Goal: Task Accomplishment & Management: Manage account settings

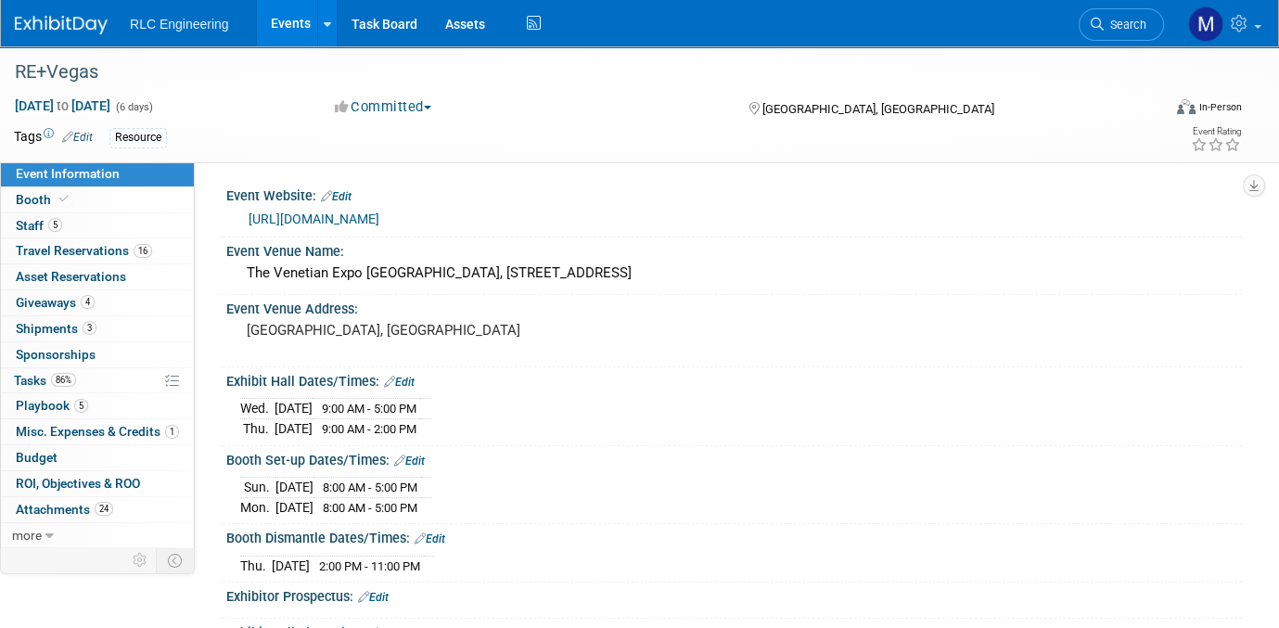
click at [276, 21] on link "Events" at bounding box center [291, 23] width 68 height 46
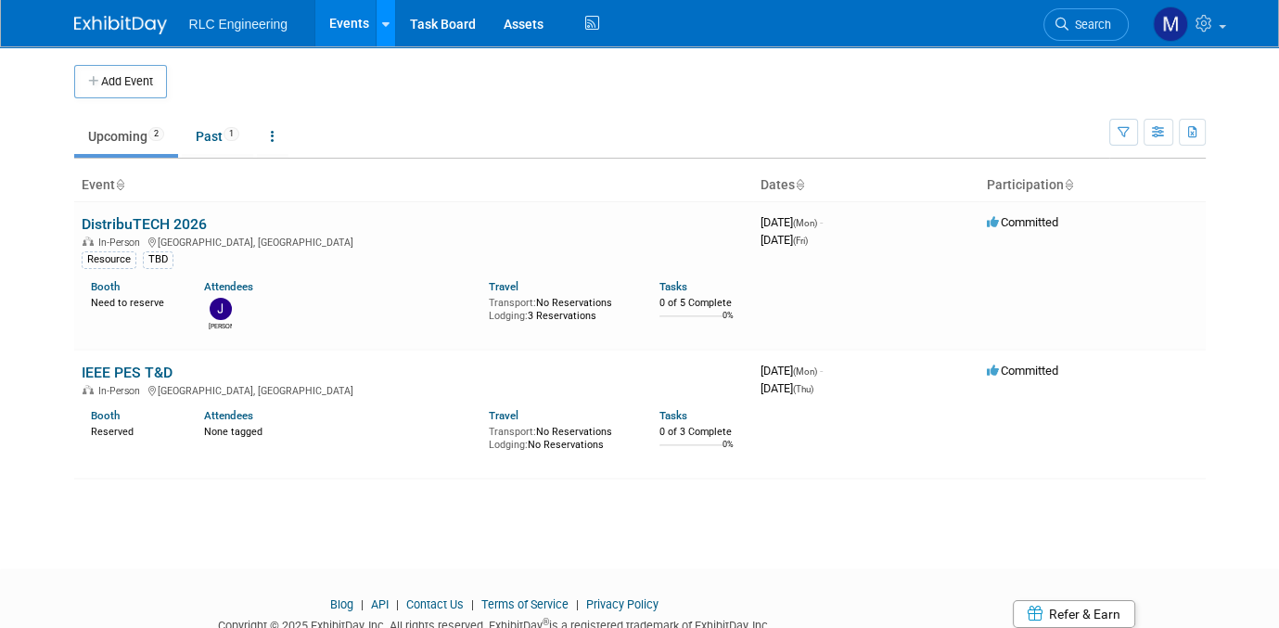
click at [379, 24] on link at bounding box center [385, 23] width 19 height 46
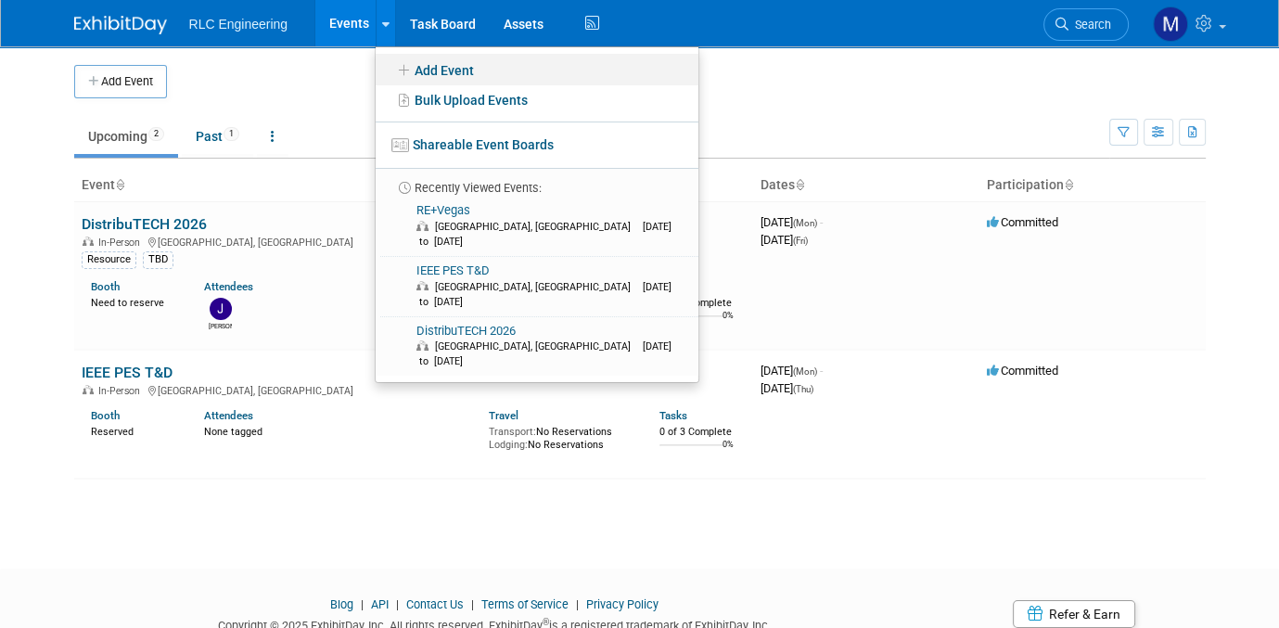
click at [450, 69] on link "Add Event" at bounding box center [537, 70] width 323 height 32
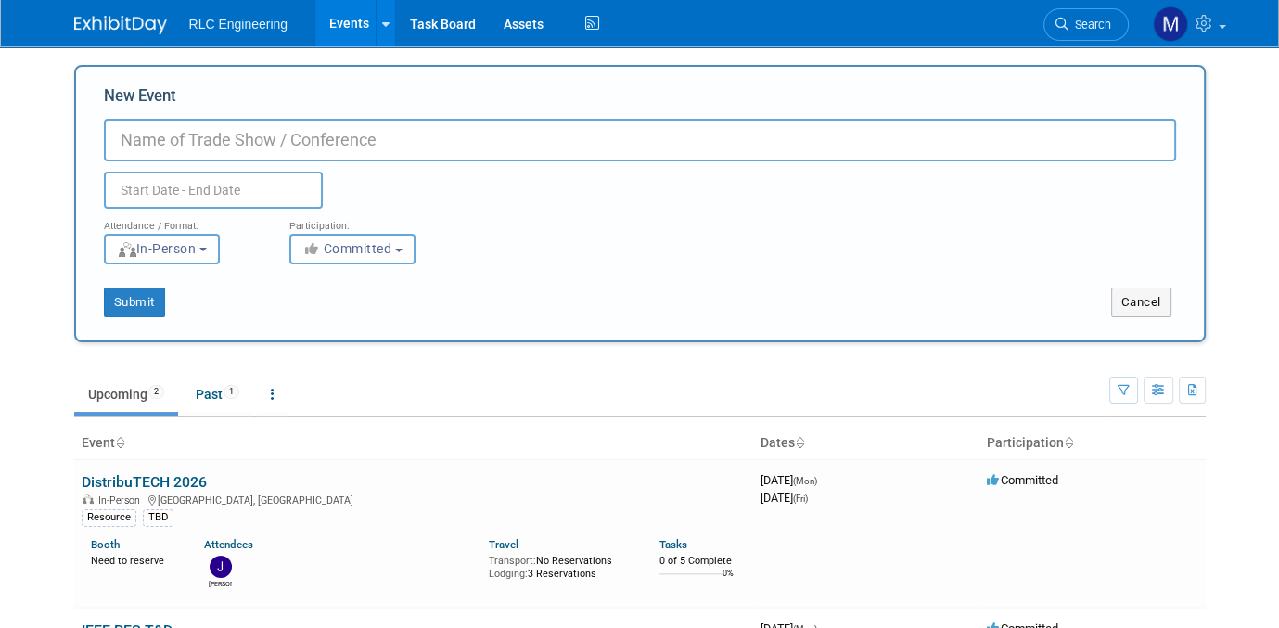
click at [237, 128] on input "New Event" at bounding box center [640, 140] width 1073 height 43
type input "CleanPower"
click at [209, 182] on input "text" at bounding box center [213, 190] width 219 height 37
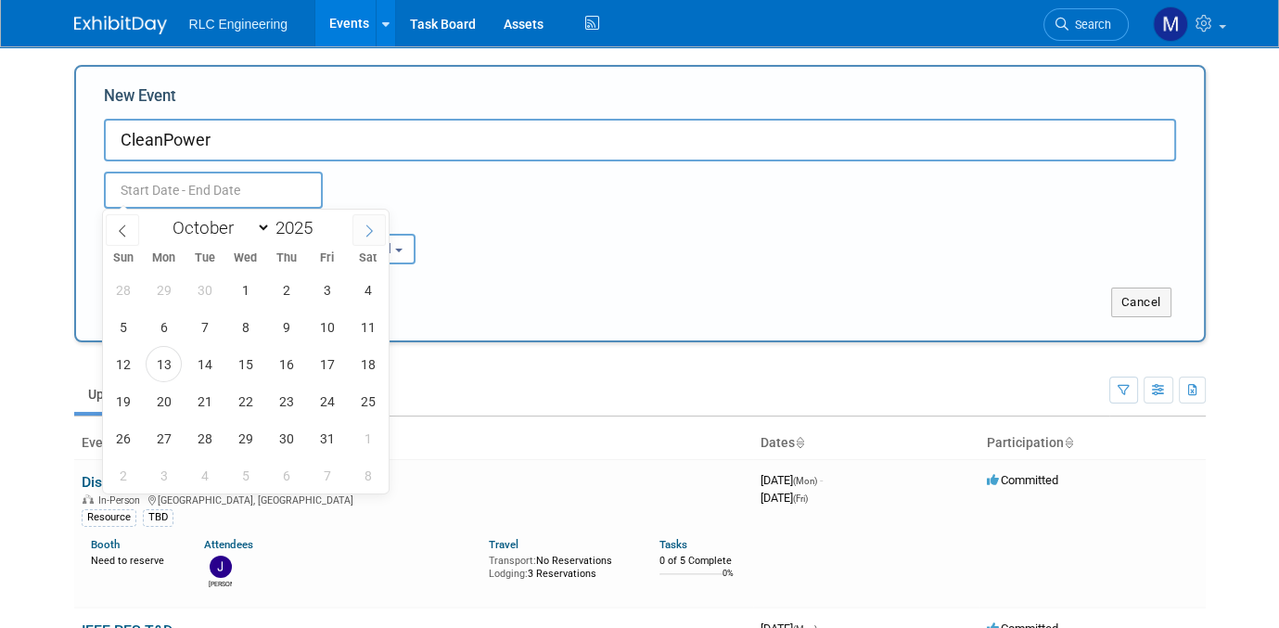
click at [367, 226] on icon at bounding box center [369, 231] width 13 height 13
select select "11"
click at [367, 226] on icon at bounding box center [369, 231] width 13 height 13
type input "2026"
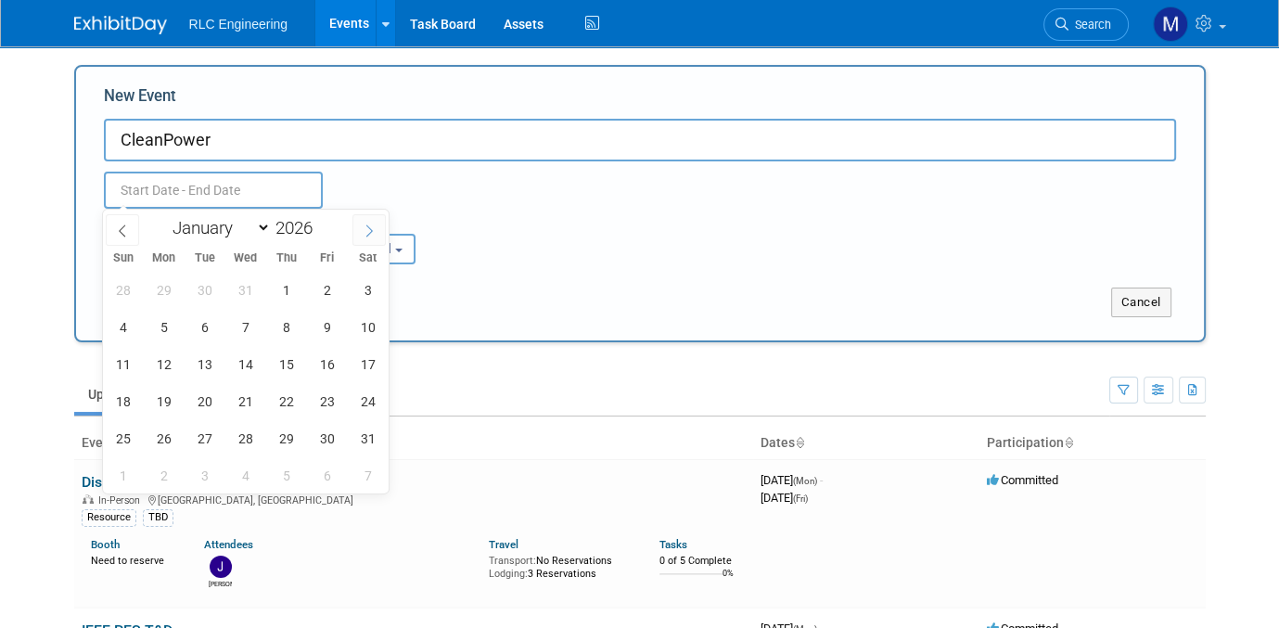
click at [367, 226] on icon at bounding box center [369, 231] width 13 height 13
select select "2"
click at [201, 285] on span "3" at bounding box center [204, 290] width 36 height 36
click at [243, 286] on span "4" at bounding box center [245, 290] width 36 height 36
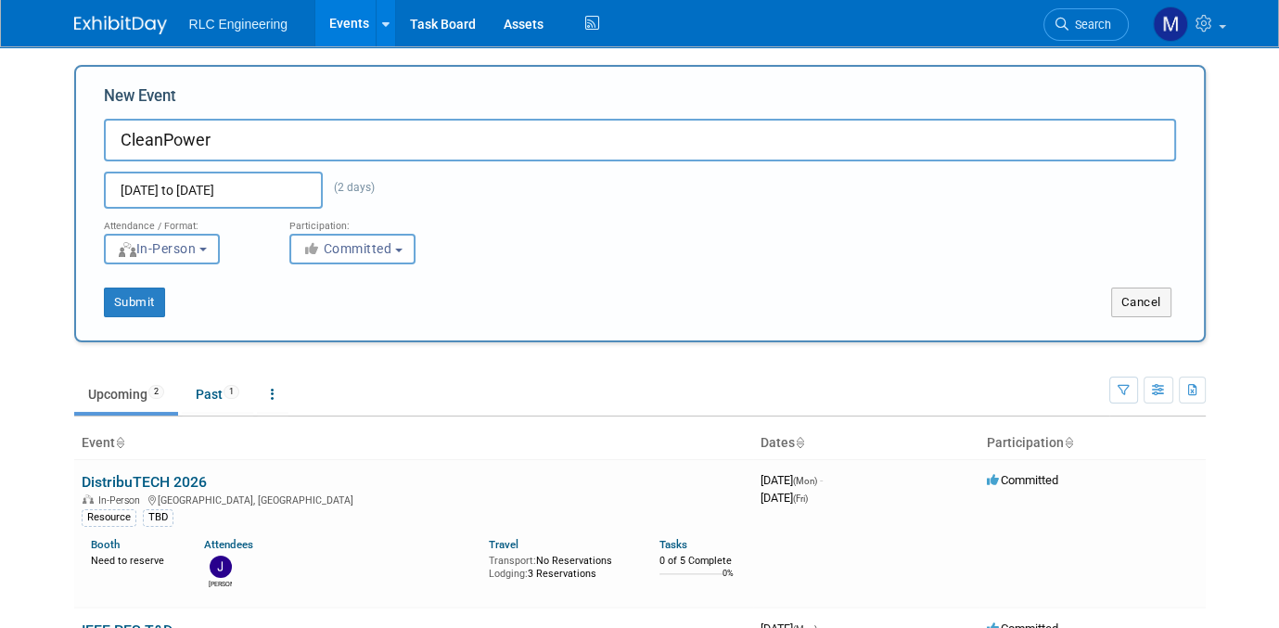
click at [245, 203] on input "Mar 3, 2026 to Mar 4, 2026" at bounding box center [213, 190] width 219 height 37
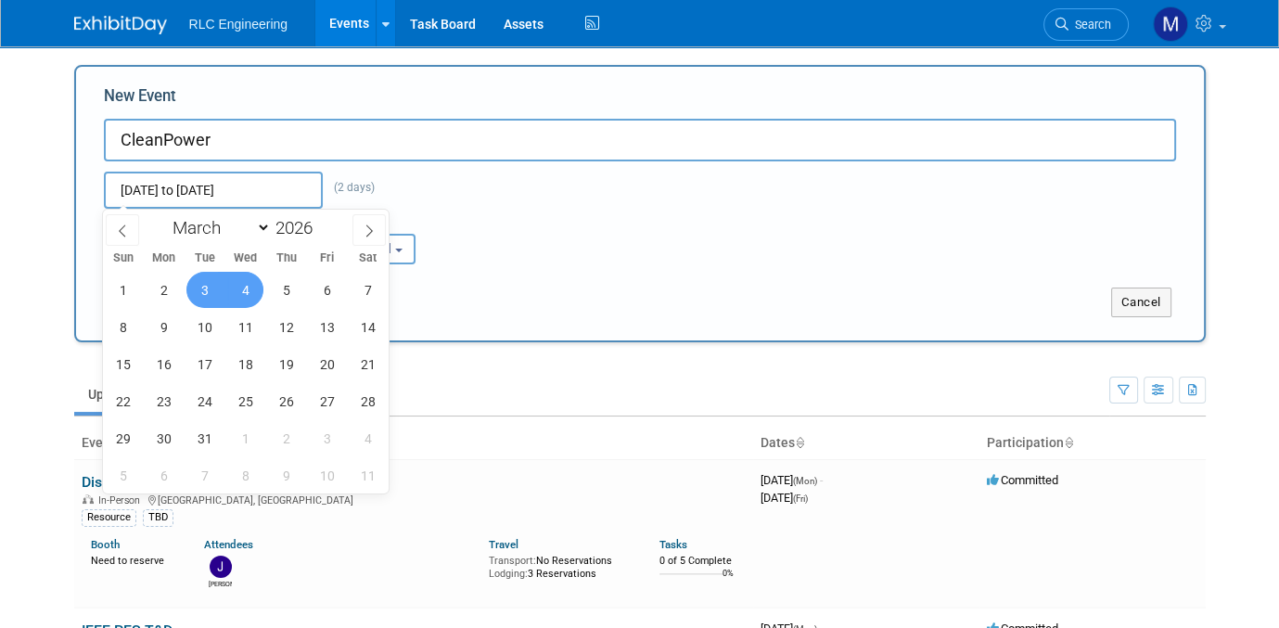
click at [247, 287] on span "4" at bounding box center [245, 290] width 36 height 36
click at [309, 291] on span "6" at bounding box center [327, 290] width 36 height 36
type input "Mar 4, 2026 to Mar 6, 2026"
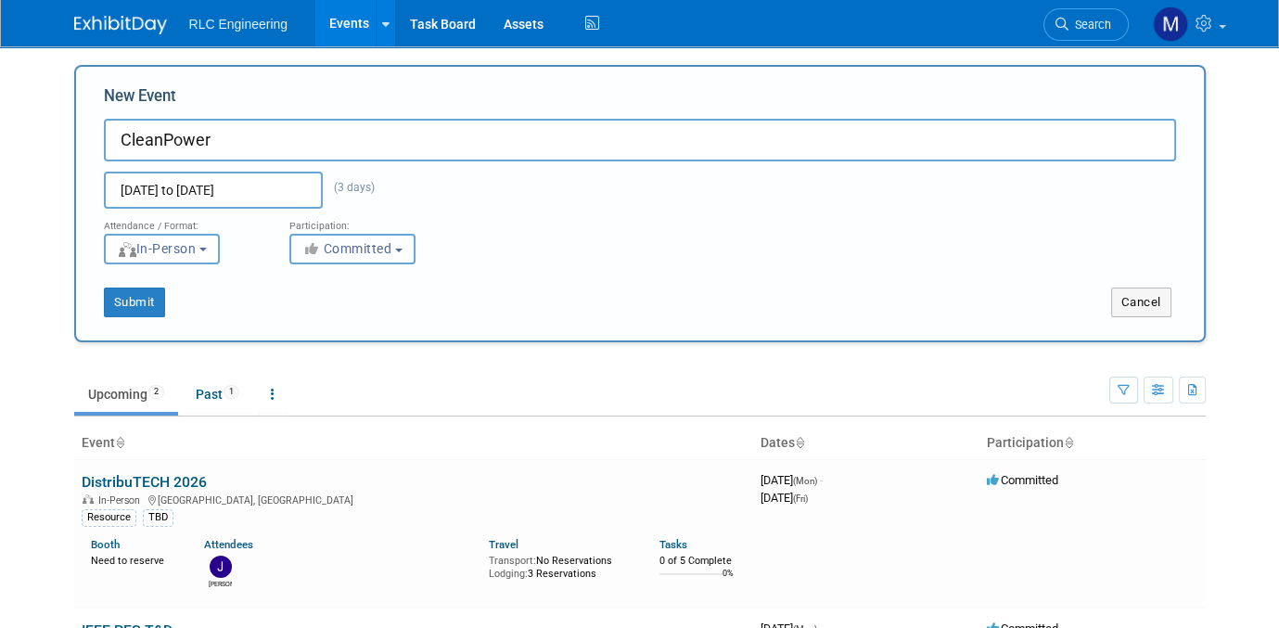
click at [400, 251] on button "Committed" at bounding box center [352, 249] width 126 height 31
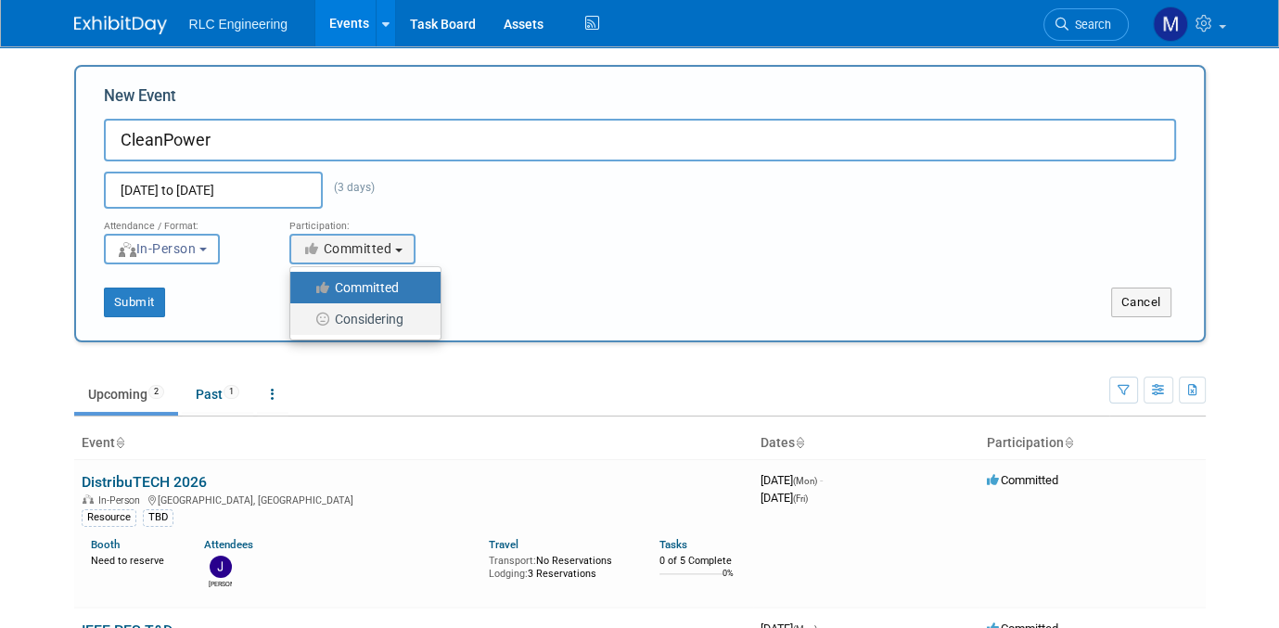
click at [381, 315] on label "Considering" at bounding box center [361, 319] width 122 height 24
click at [307, 315] on input "Considering" at bounding box center [301, 320] width 12 height 12
select select "2"
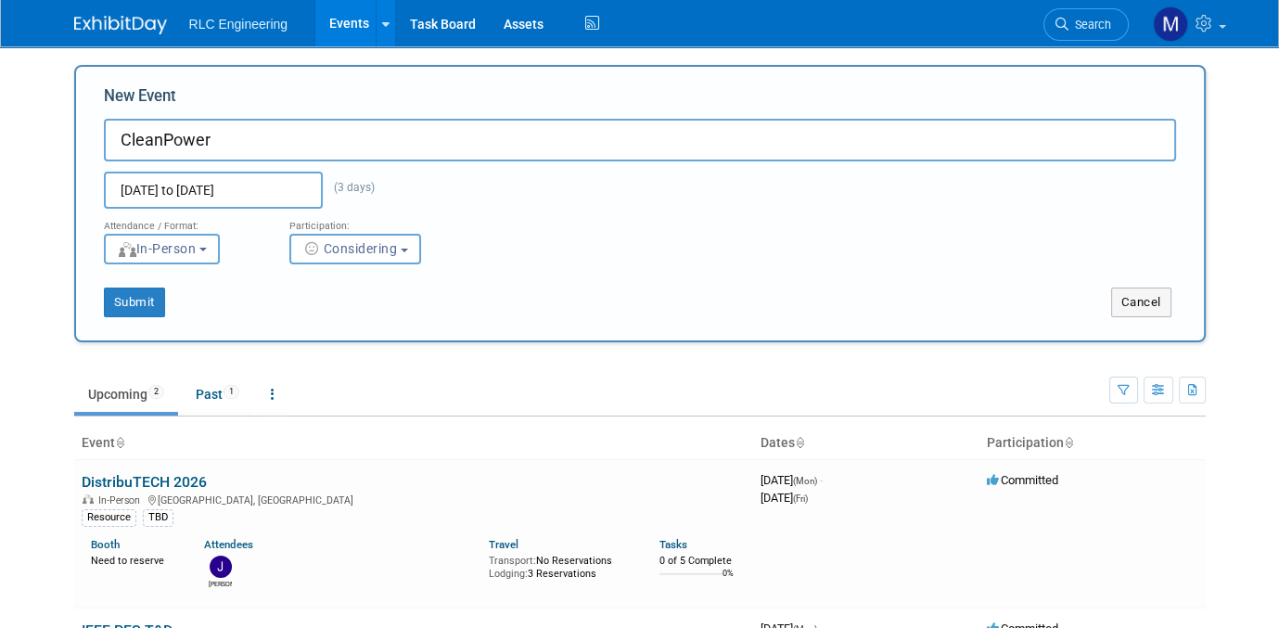
click at [236, 142] on input "CleanPower" at bounding box center [640, 140] width 1073 height 43
type input "CleanPower-Attend only"
click at [124, 289] on button "Submit" at bounding box center [134, 303] width 61 height 30
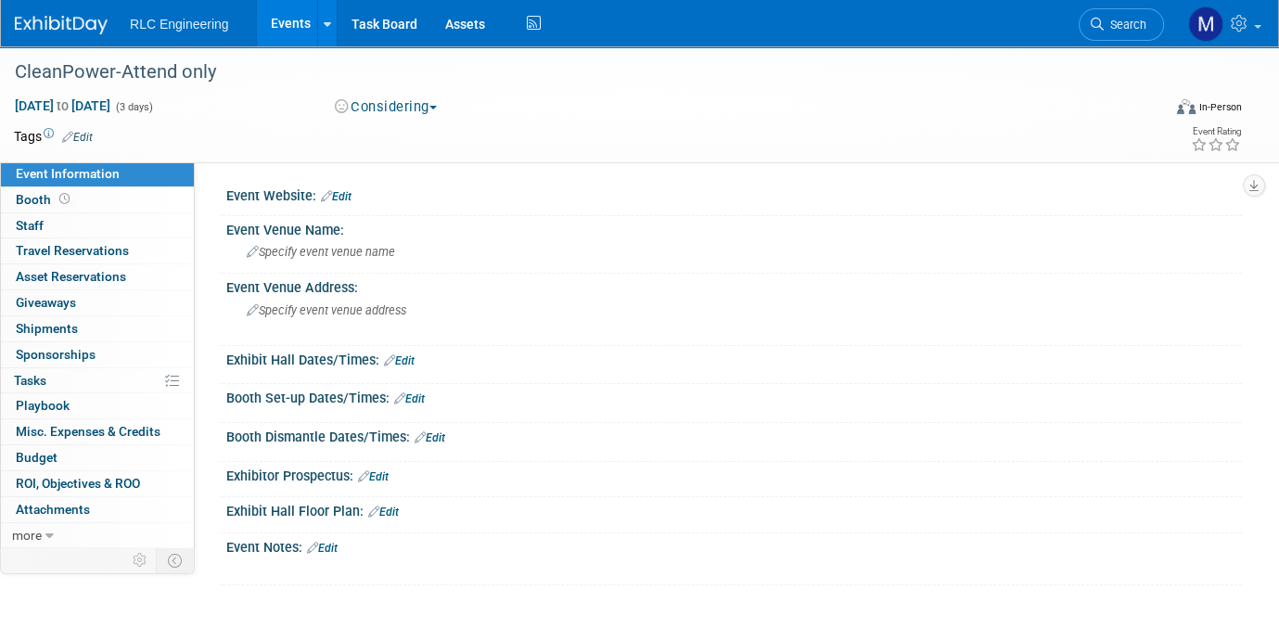
click at [278, 23] on link "Events" at bounding box center [291, 23] width 68 height 46
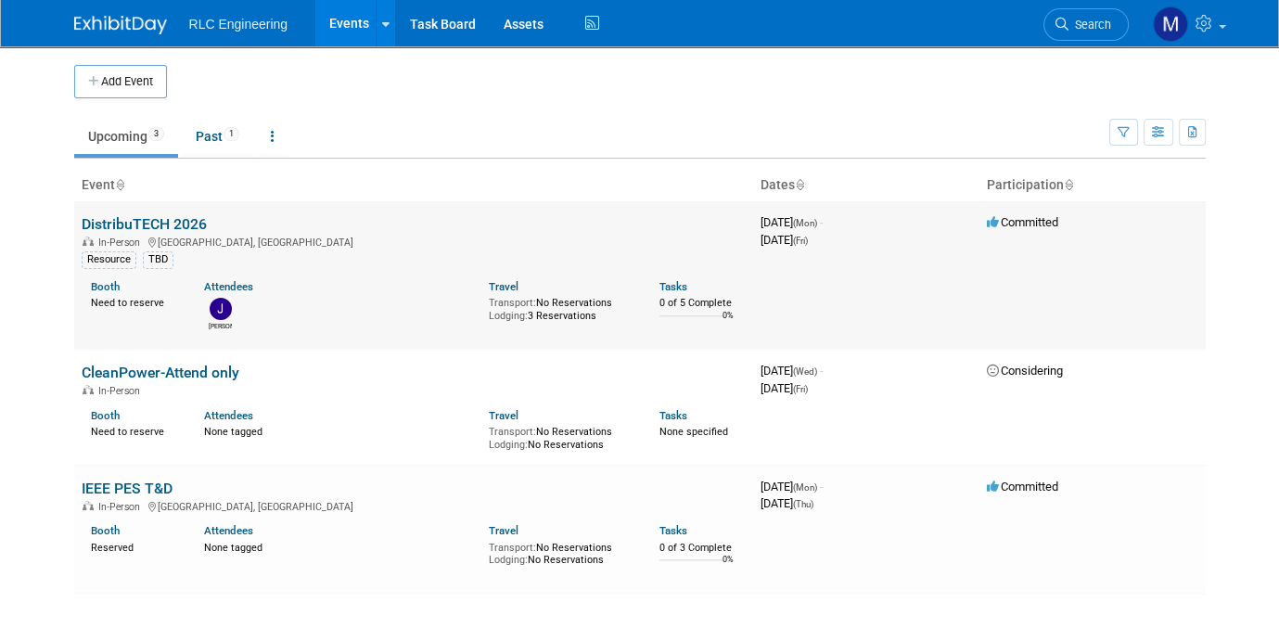
click at [135, 224] on link "DistribuTECH 2026" at bounding box center [144, 224] width 125 height 18
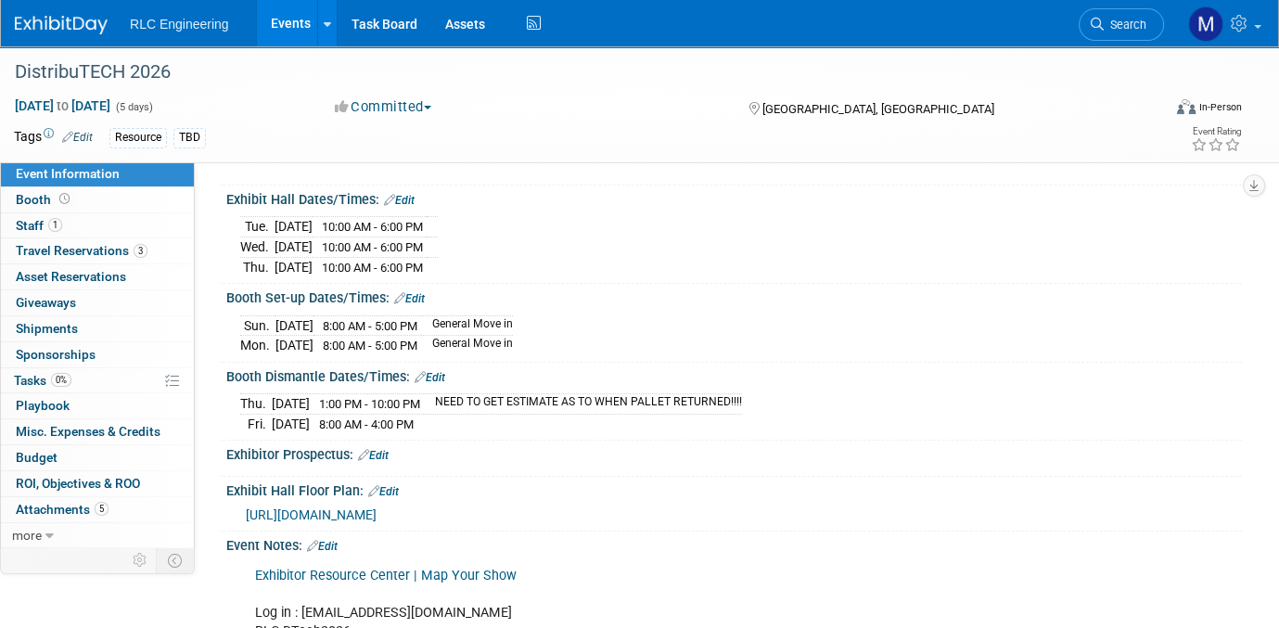
scroll to position [186, 0]
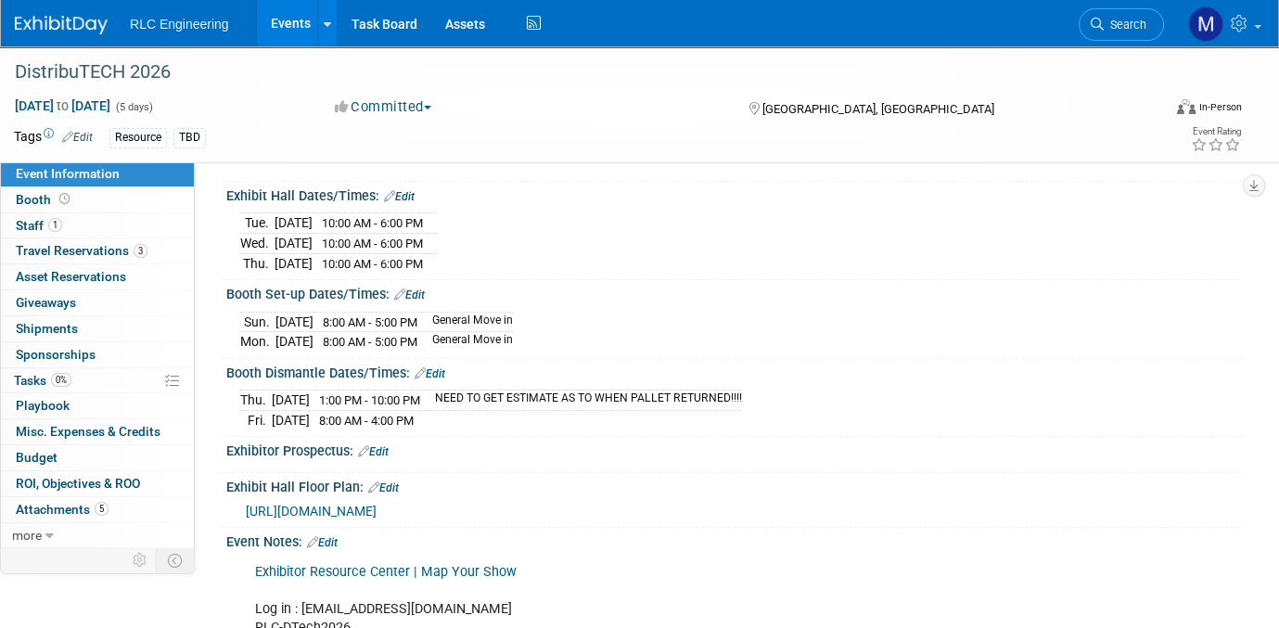
click at [1075, 380] on div "Thu. Feb 5, 2026 1:00 PM - 10:00 PM NEED TO GET ESTIMATE AS TO WHEN PALLET RETU…" at bounding box center [734, 405] width 1016 height 51
click at [68, 457] on link "Budget" at bounding box center [97, 457] width 193 height 25
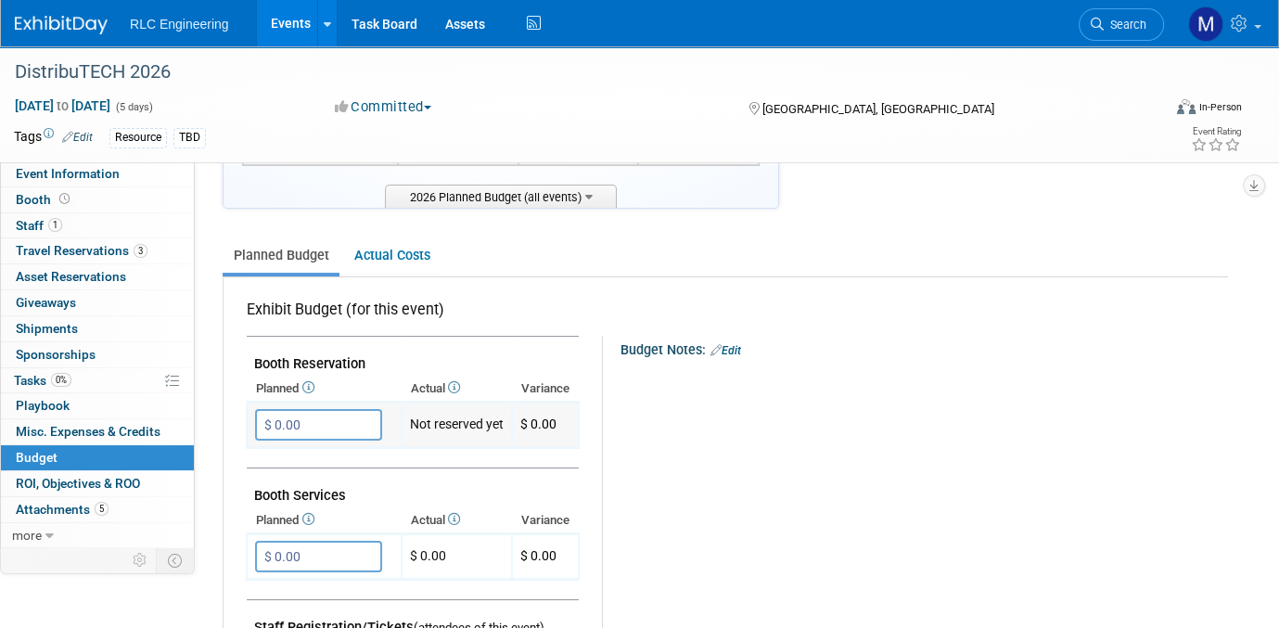
click at [322, 418] on input "$ 0.00" at bounding box center [318, 425] width 127 height 32
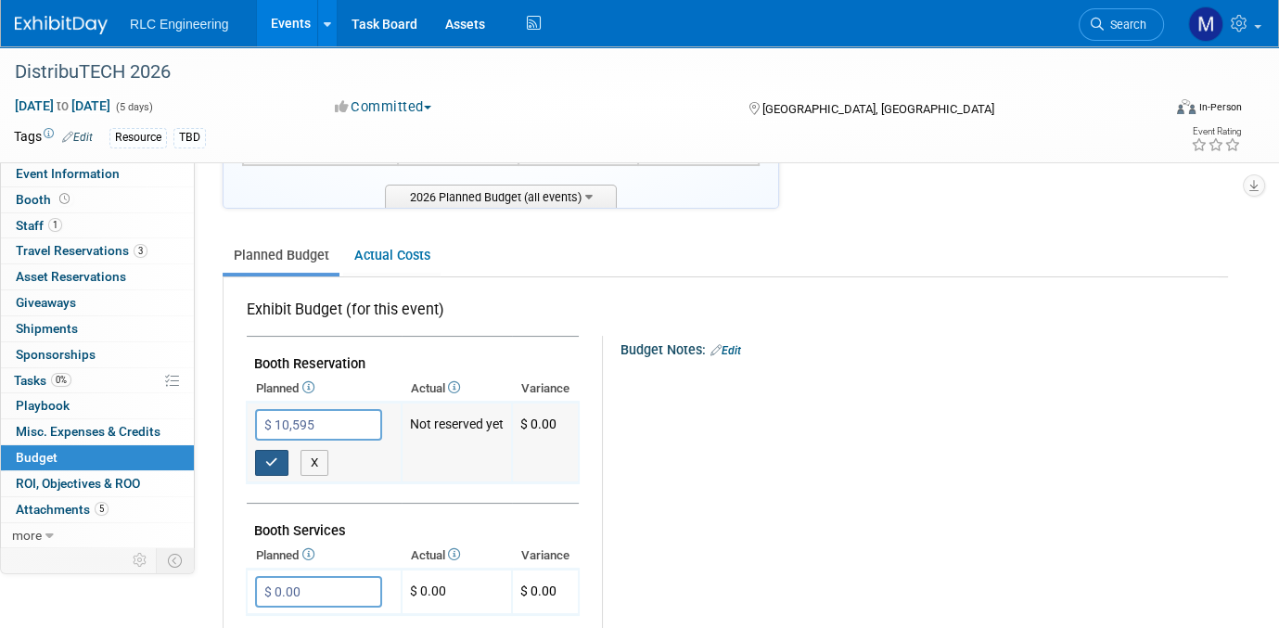
type input "$ 10,595.00"
click at [262, 456] on button "button" at bounding box center [271, 463] width 33 height 26
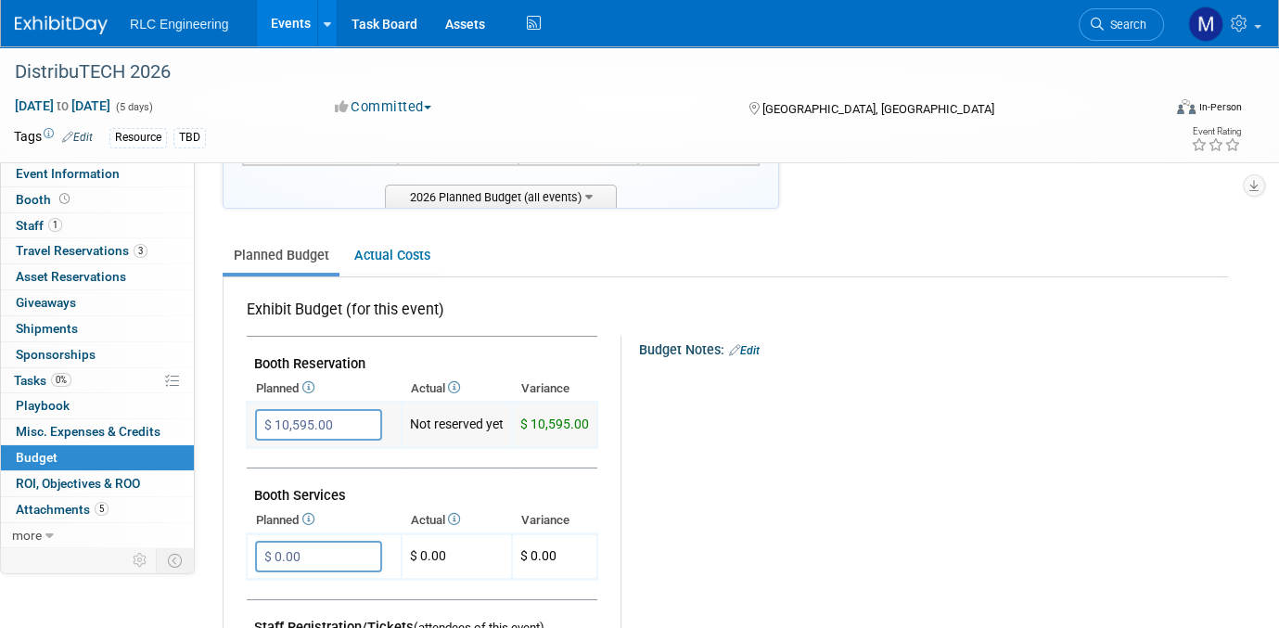
click at [444, 419] on td "Not reserved yet" at bounding box center [457, 425] width 110 height 45
click at [81, 193] on link "Booth" at bounding box center [97, 199] width 193 height 25
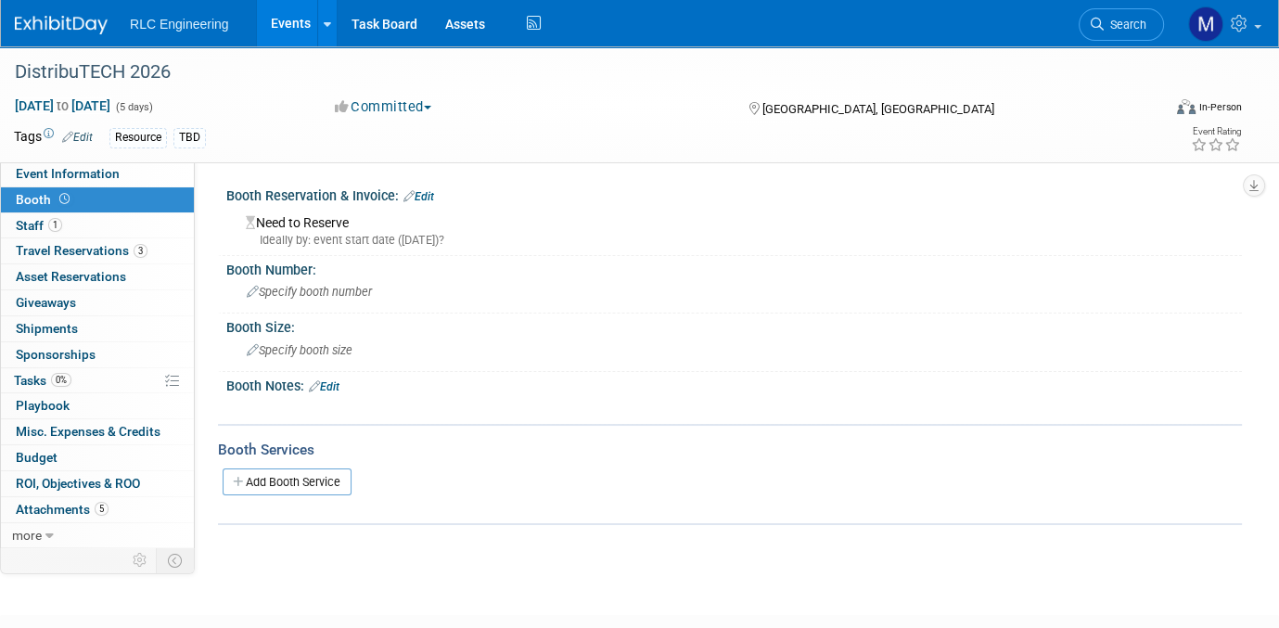
click at [417, 199] on link "Edit" at bounding box center [419, 196] width 31 height 13
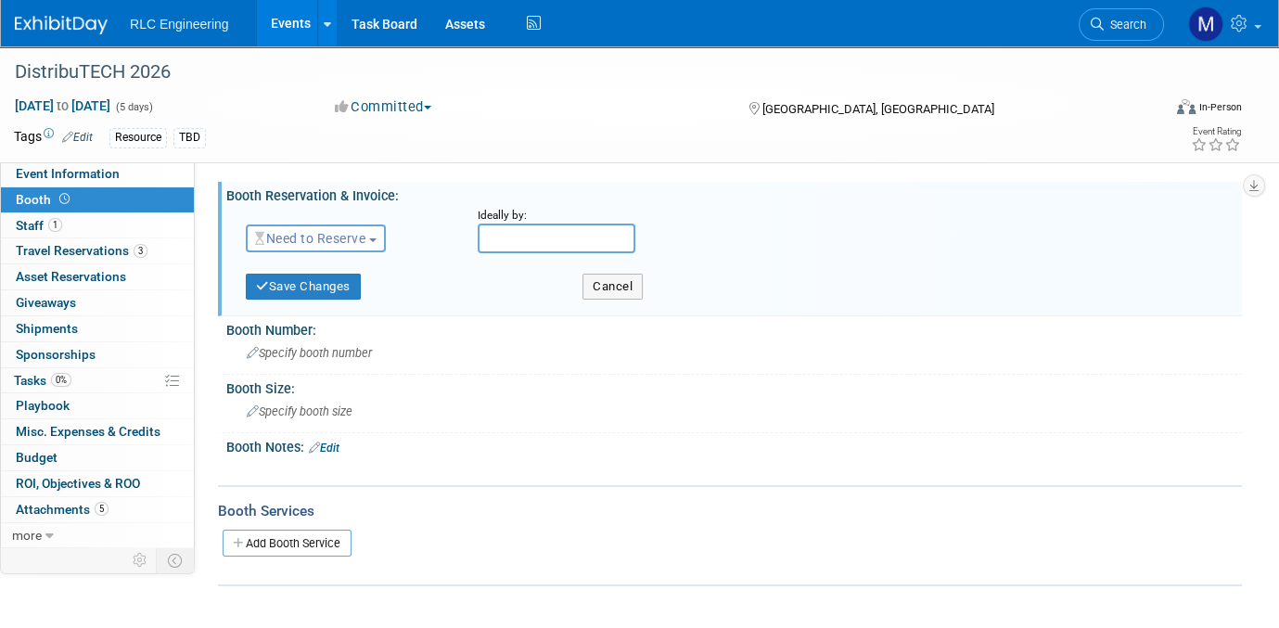
click at [375, 238] on span "button" at bounding box center [372, 240] width 7 height 4
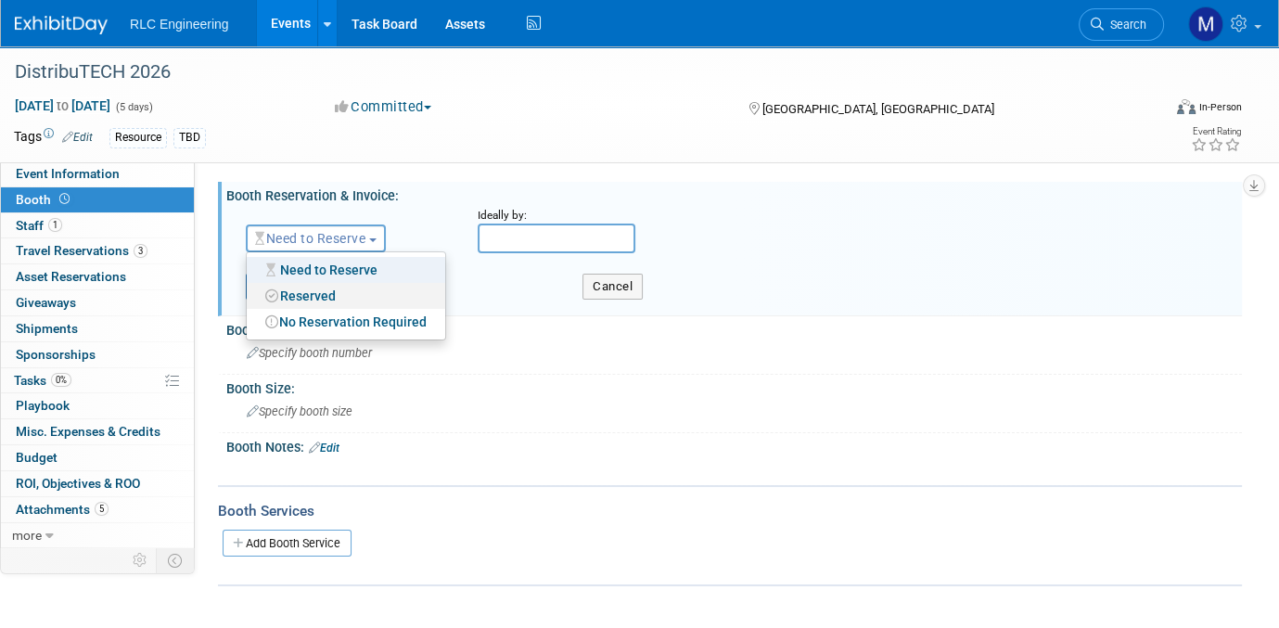
click at [315, 297] on link "Reserved" at bounding box center [346, 296] width 199 height 26
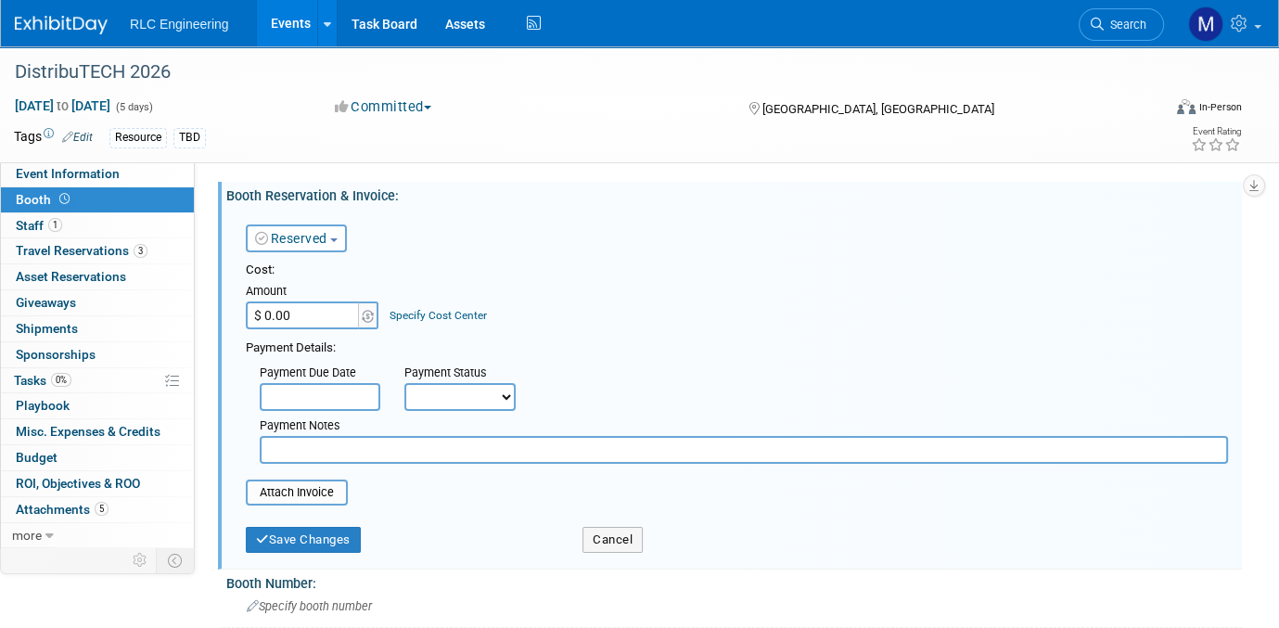
click at [300, 321] on input "$ 0.00" at bounding box center [304, 316] width 116 height 28
type input "$ 10,595.00"
click at [620, 285] on div "Cost: Amount $ 10,595.00 Specify Cost Center Cost Center -- Not Specified --" at bounding box center [737, 296] width 983 height 68
click at [587, 354] on div "Payment Details:" at bounding box center [737, 346] width 983 height 22
click at [500, 396] on select "Not Paid Yet Partially Paid Paid in Full" at bounding box center [460, 397] width 111 height 28
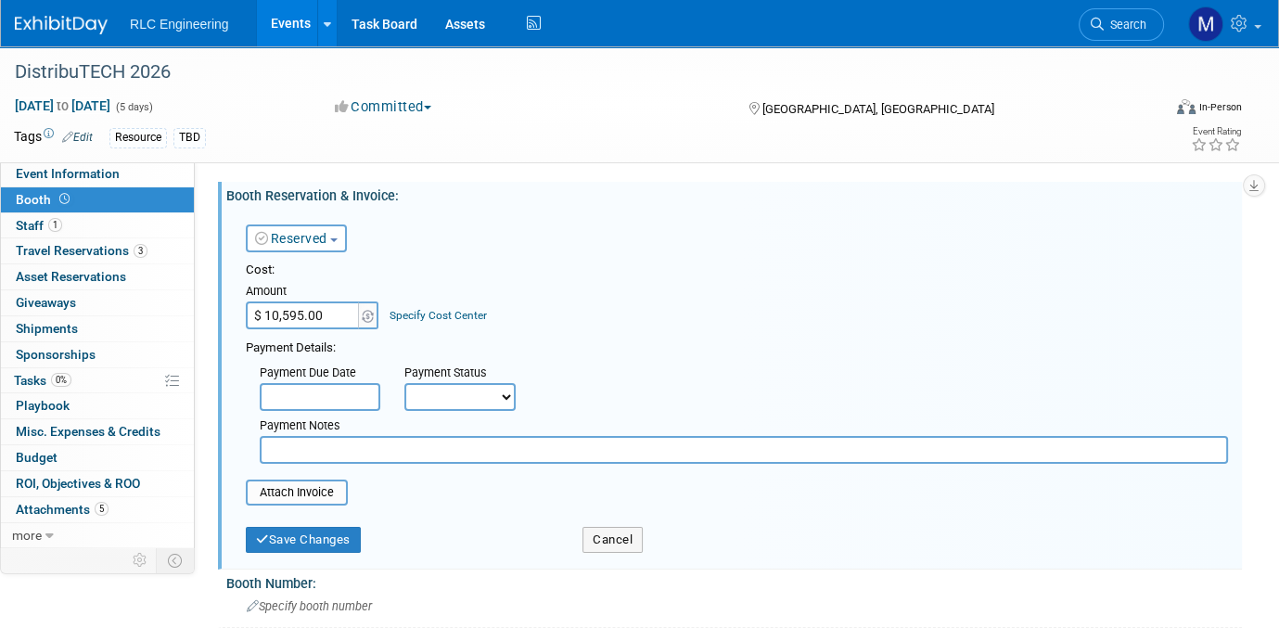
select select "2"
click at [405, 383] on select "Not Paid Yet Partially Paid Paid in Full" at bounding box center [460, 397] width 111 height 28
click at [328, 489] on input "file" at bounding box center [235, 493] width 221 height 22
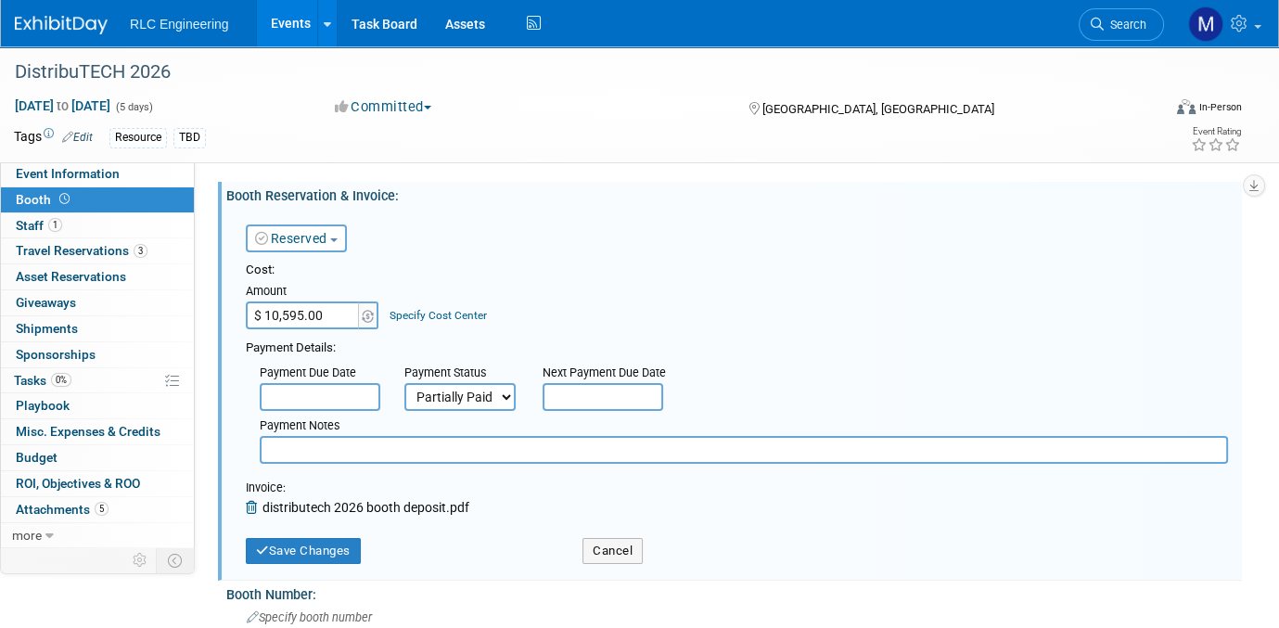
click at [252, 505] on icon at bounding box center [254, 507] width 17 height 13
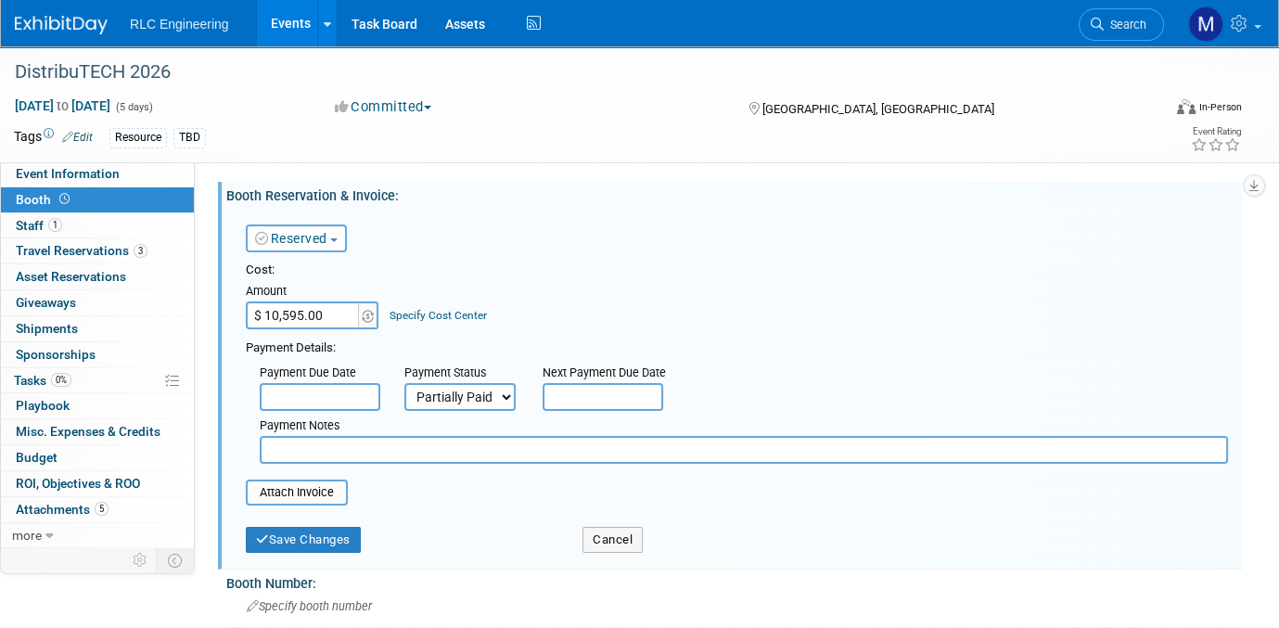
click at [337, 395] on input "text" at bounding box center [320, 397] width 121 height 28
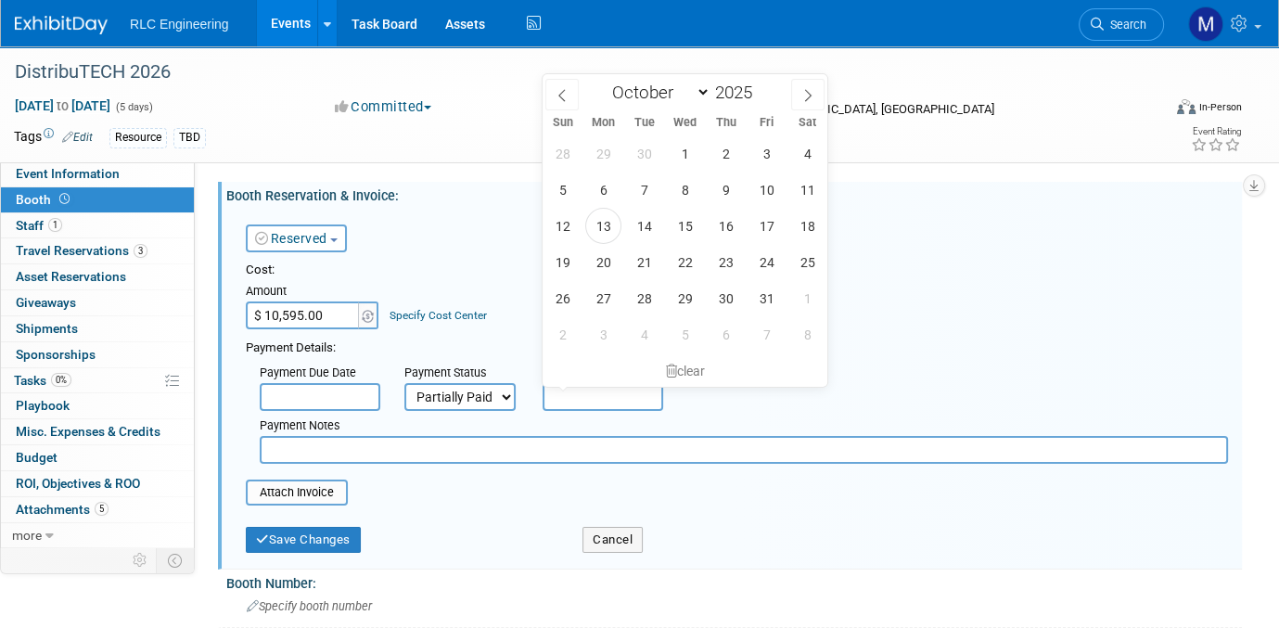
click at [555, 395] on input "text" at bounding box center [603, 397] width 121 height 28
click at [604, 195] on span "6" at bounding box center [603, 190] width 36 height 36
type input "Oct 6, 2025"
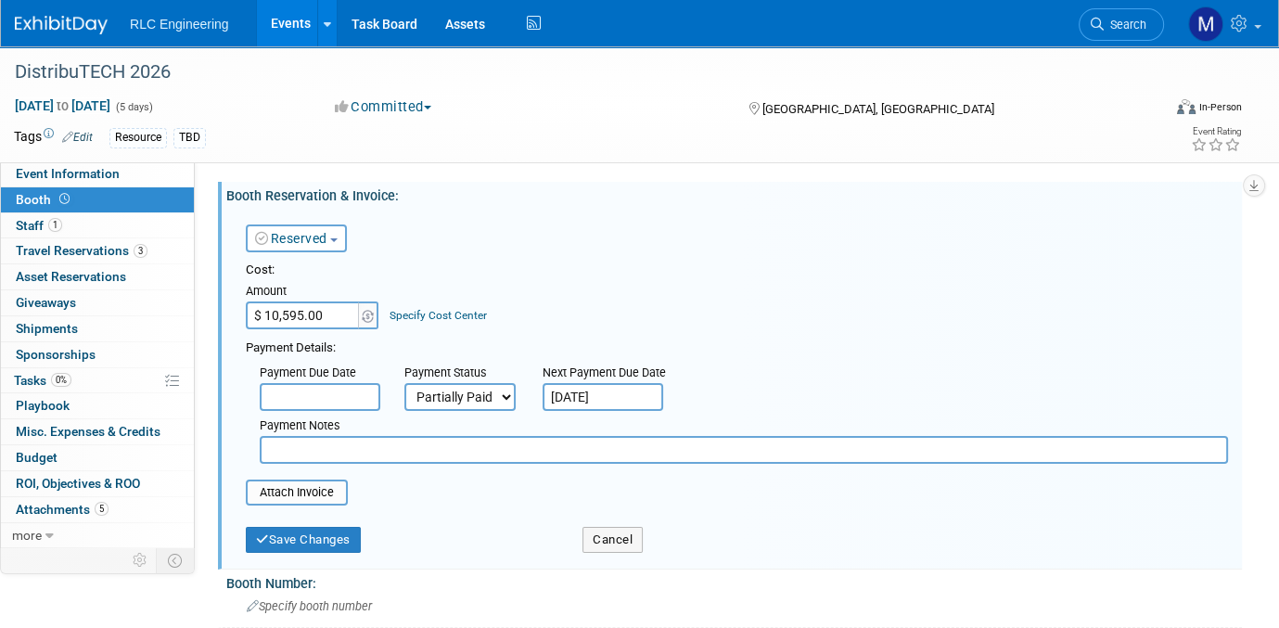
click at [329, 390] on input "text" at bounding box center [320, 397] width 121 height 28
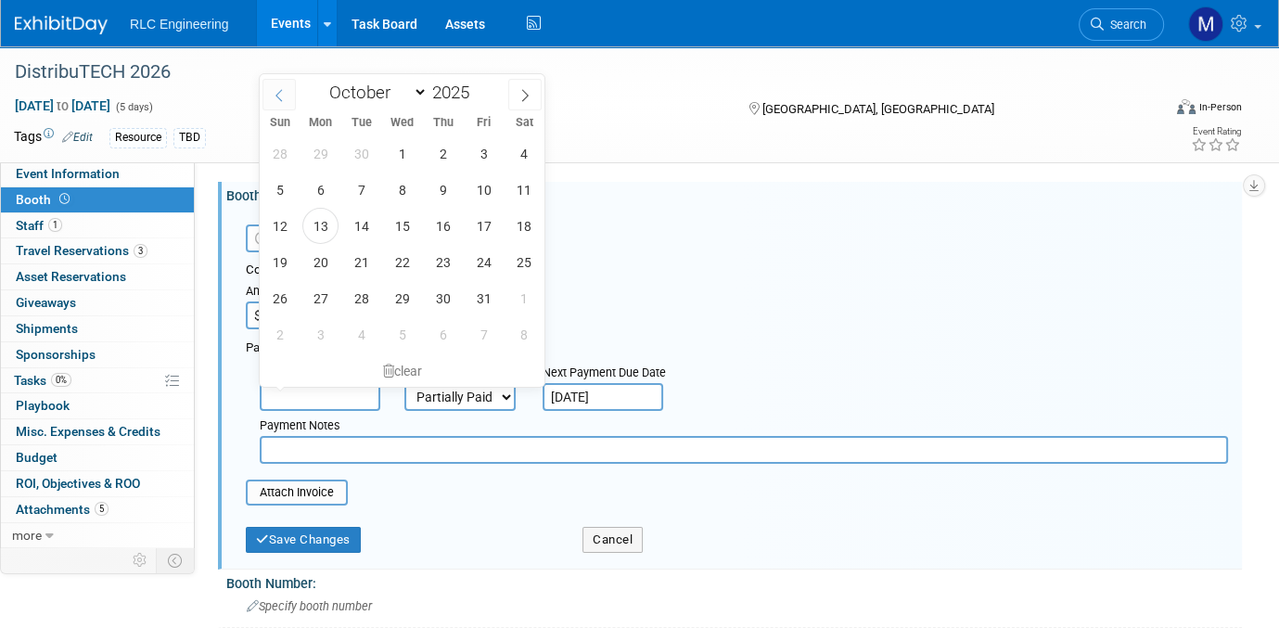
click at [276, 92] on icon at bounding box center [279, 96] width 6 height 12
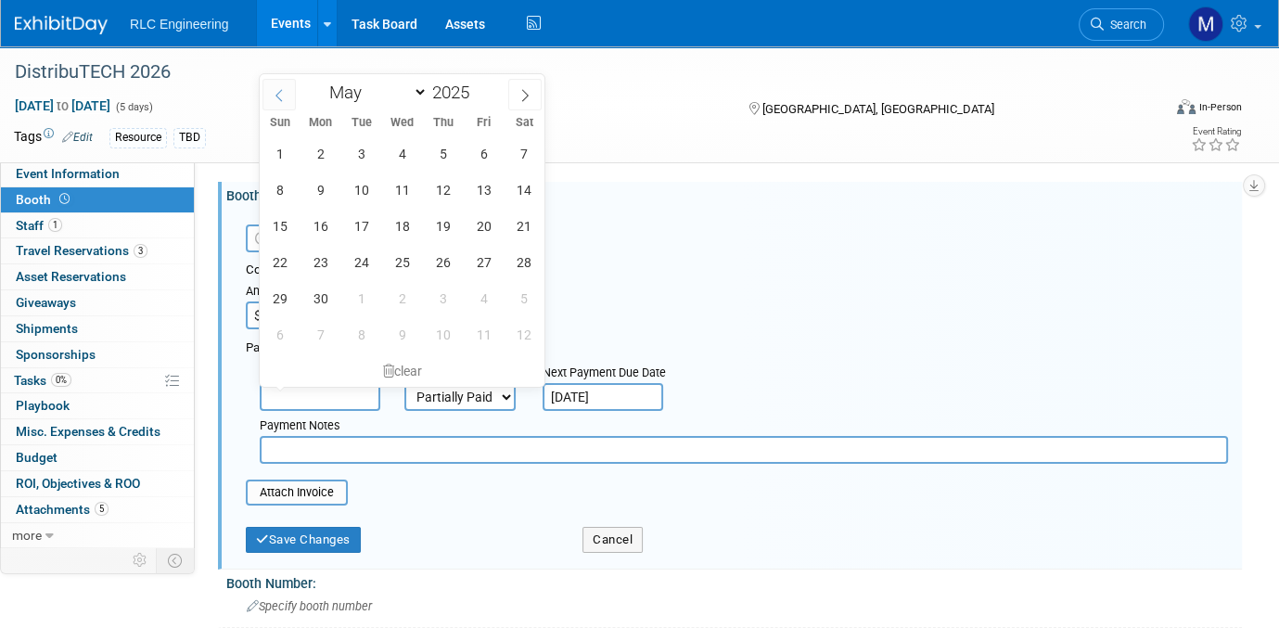
click at [276, 92] on icon at bounding box center [279, 96] width 6 height 12
select select "2"
click at [322, 231] on span "10" at bounding box center [320, 226] width 36 height 36
type input "Mar 10, 2025"
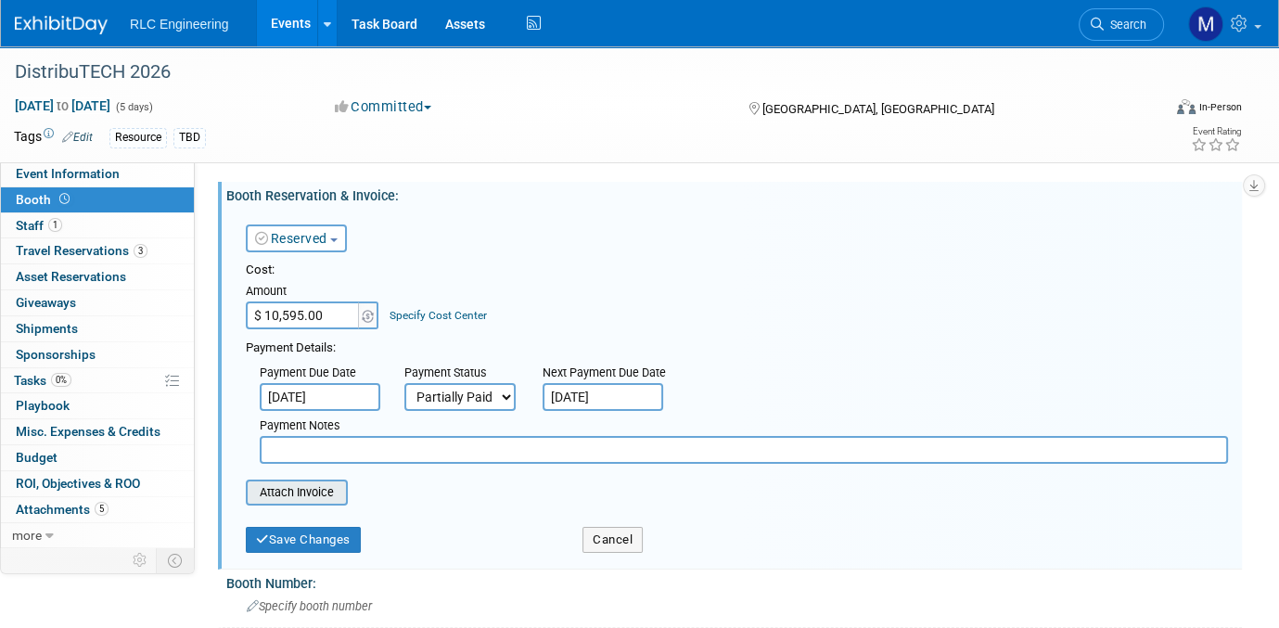
click at [313, 488] on input "file" at bounding box center [235, 493] width 221 height 22
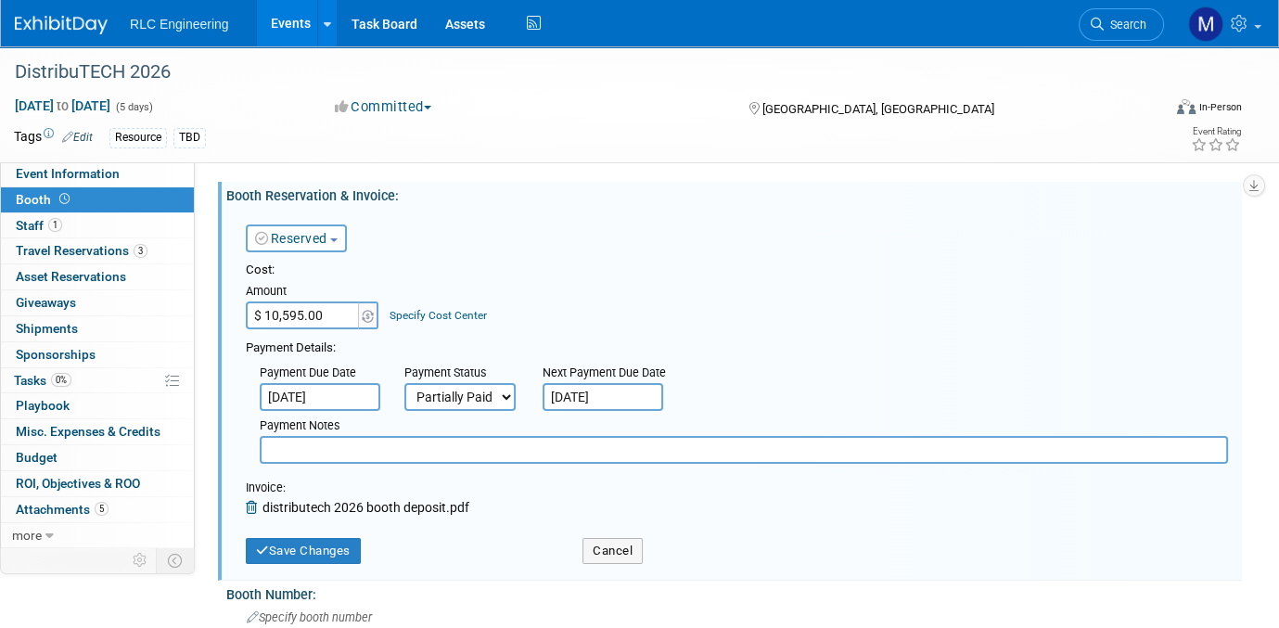
click at [362, 394] on input "Mar 10, 2025" at bounding box center [320, 397] width 121 height 28
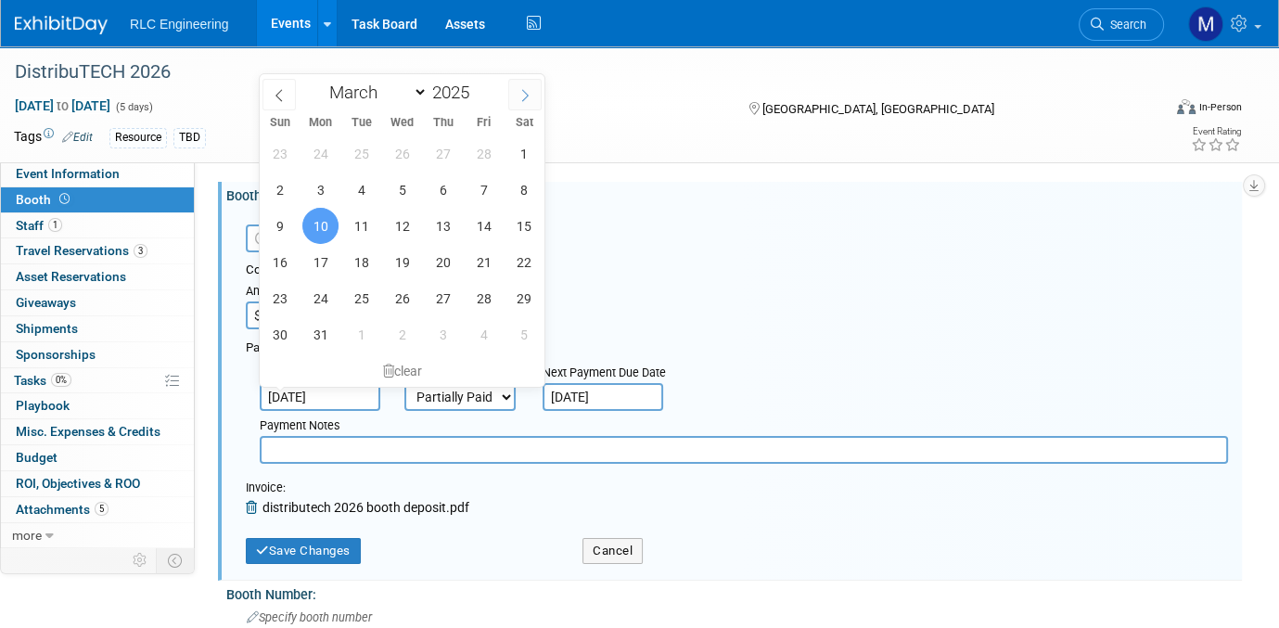
click at [525, 94] on icon at bounding box center [525, 95] width 13 height 13
select select "3"
click at [406, 192] on span "9" at bounding box center [402, 190] width 36 height 36
type input "Apr 9, 2025"
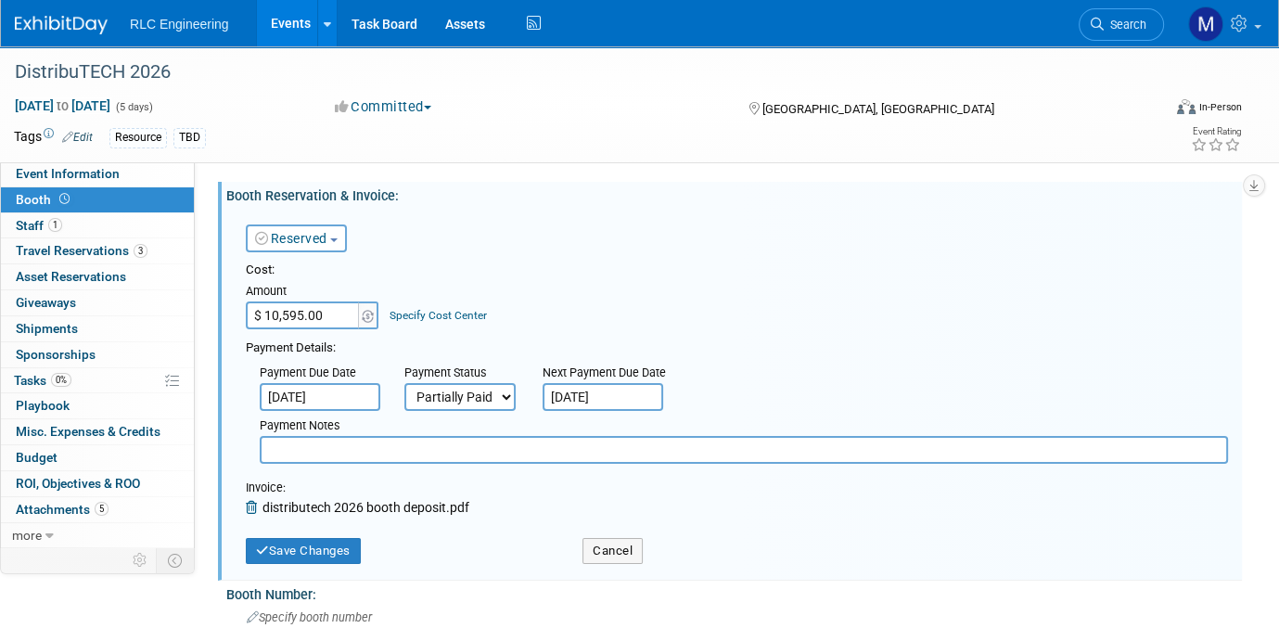
scroll to position [93, 0]
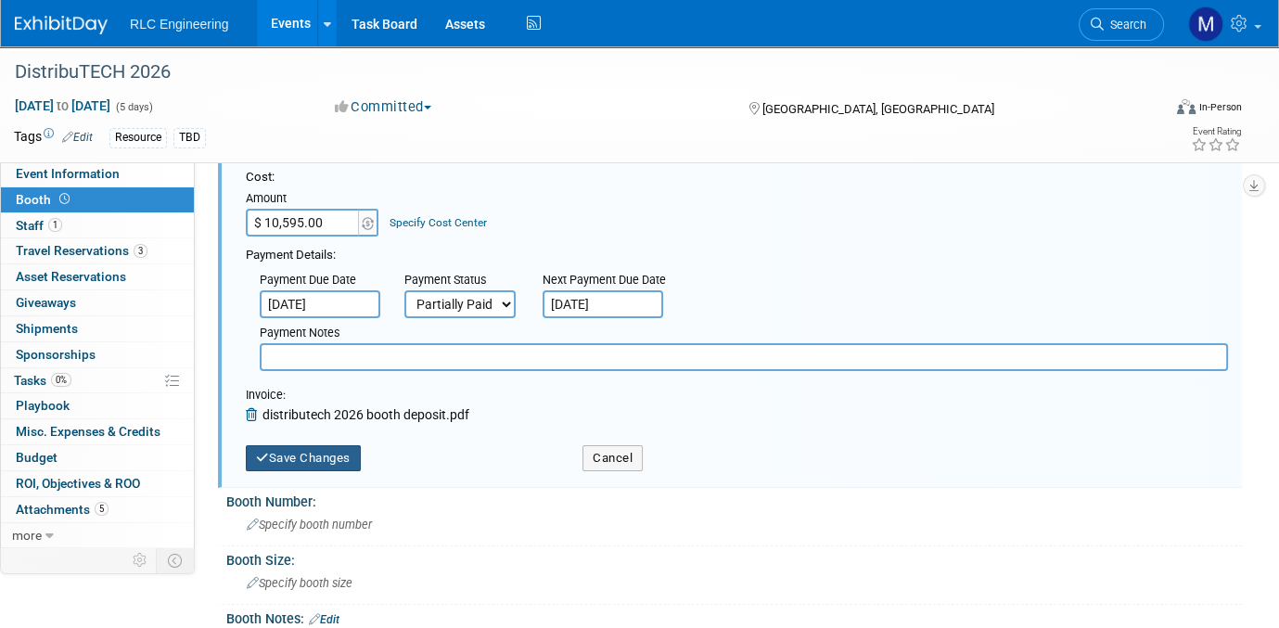
click at [339, 447] on button "Save Changes" at bounding box center [303, 458] width 115 height 26
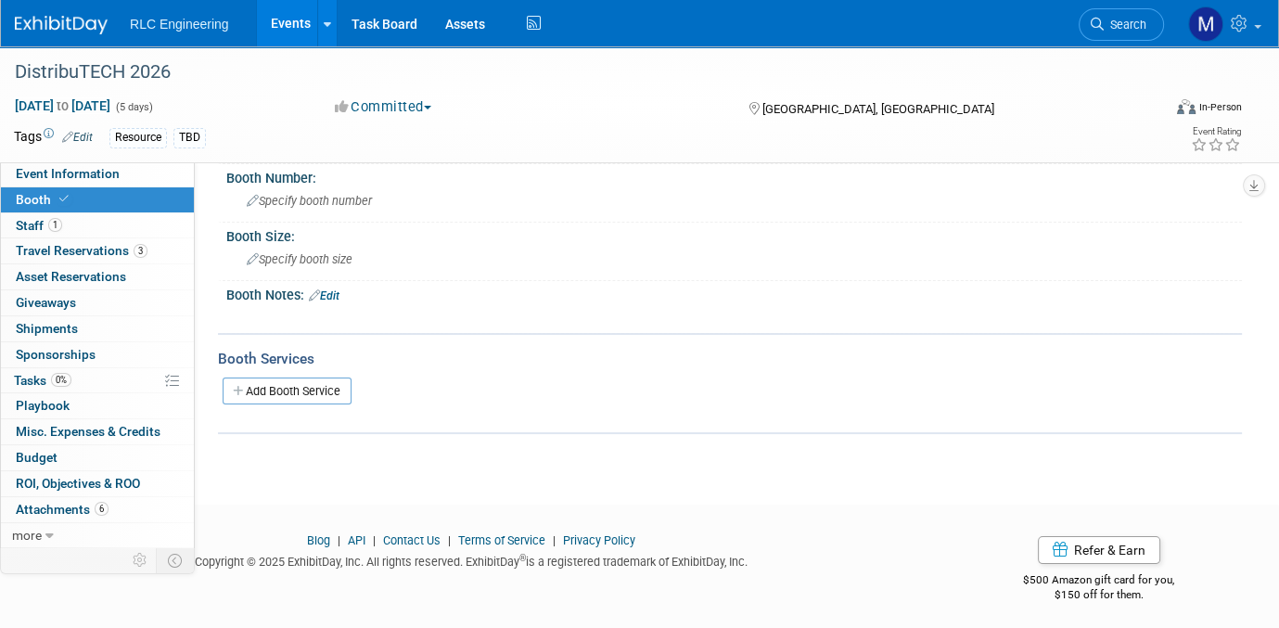
scroll to position [0, 0]
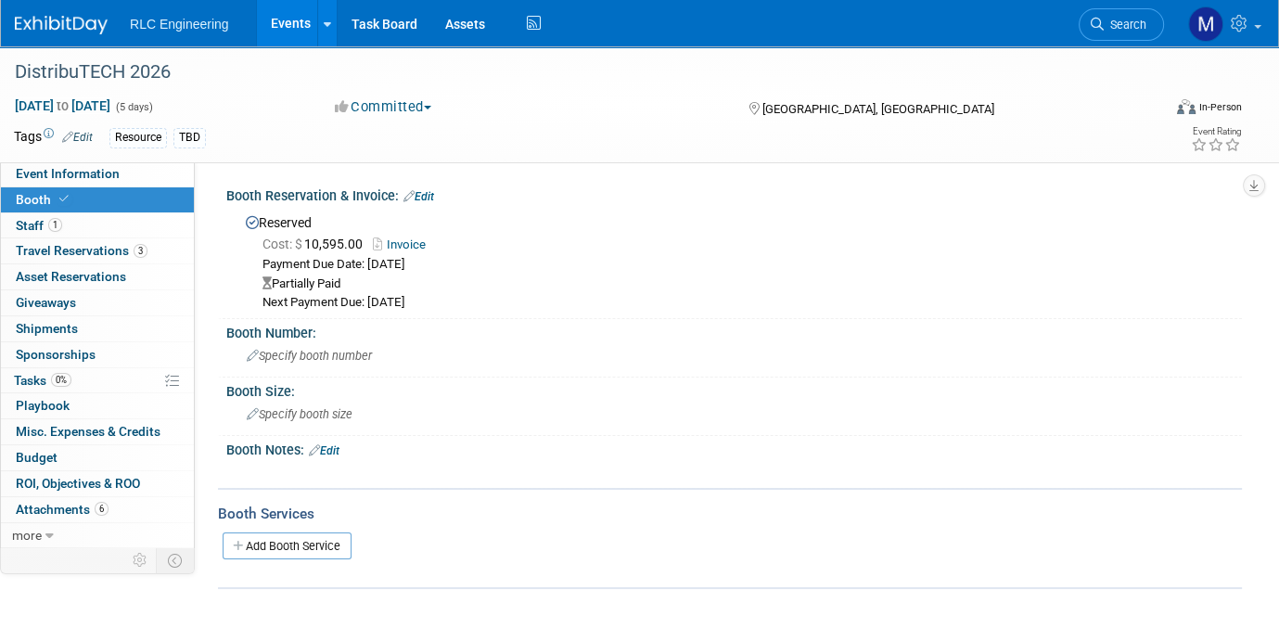
click at [291, 23] on link "Events" at bounding box center [291, 23] width 68 height 46
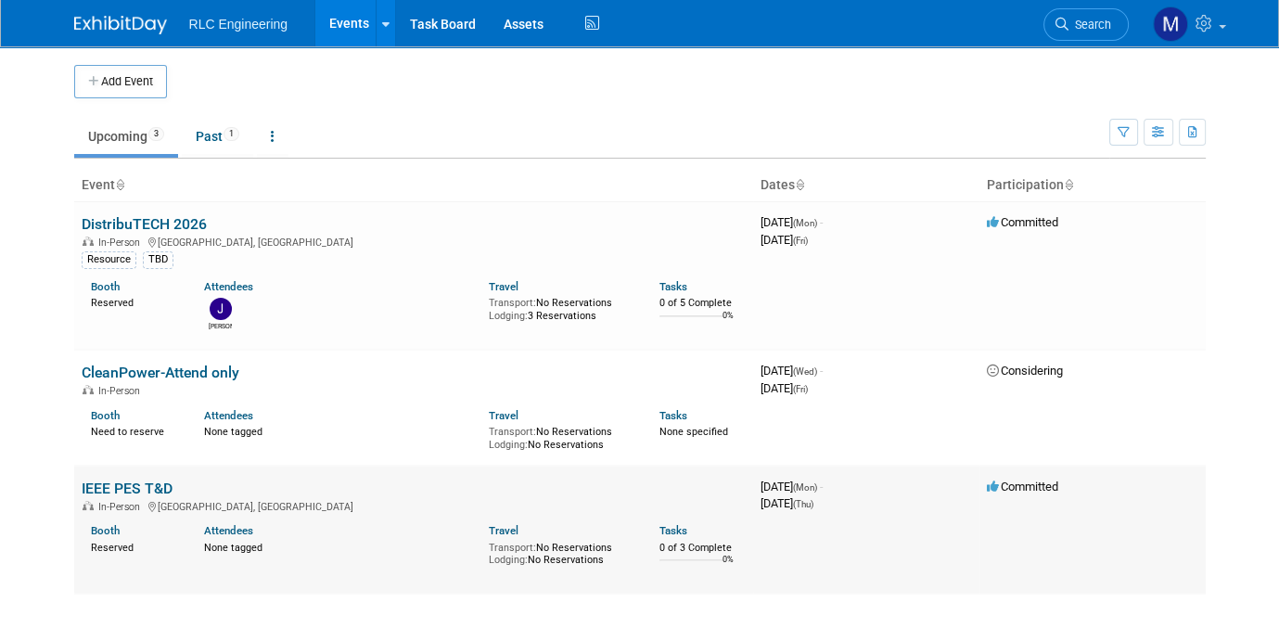
click at [125, 486] on link "IEEE PES T&D" at bounding box center [127, 489] width 91 height 18
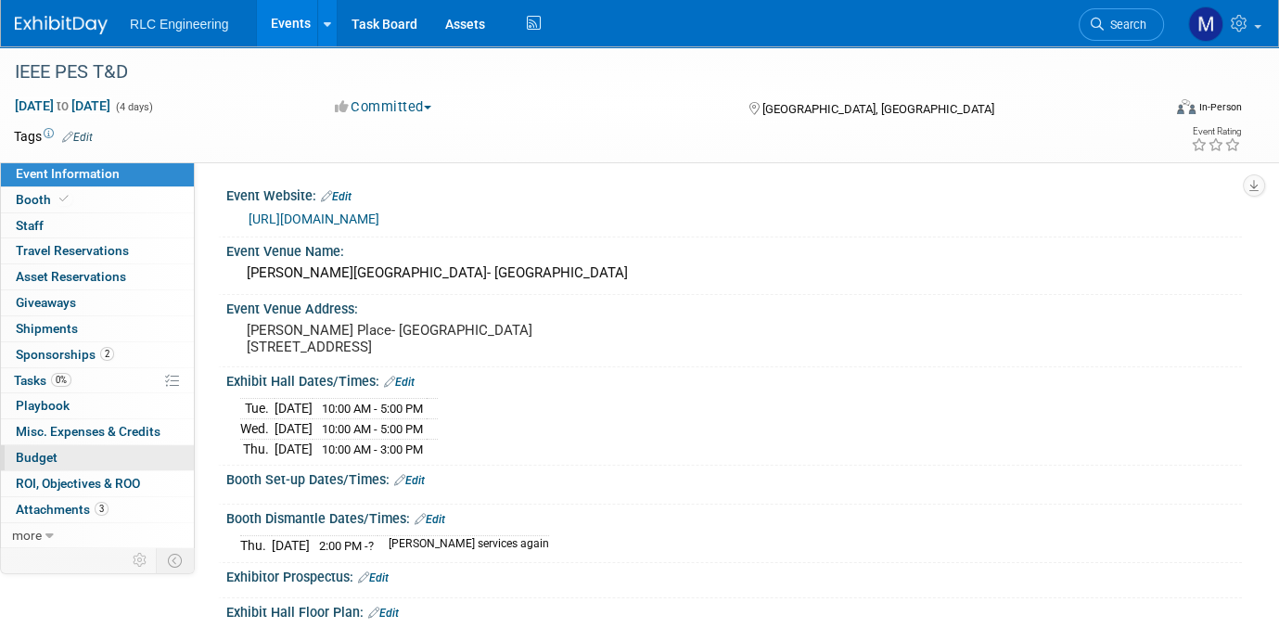
click at [45, 455] on span "Budget" at bounding box center [37, 457] width 42 height 15
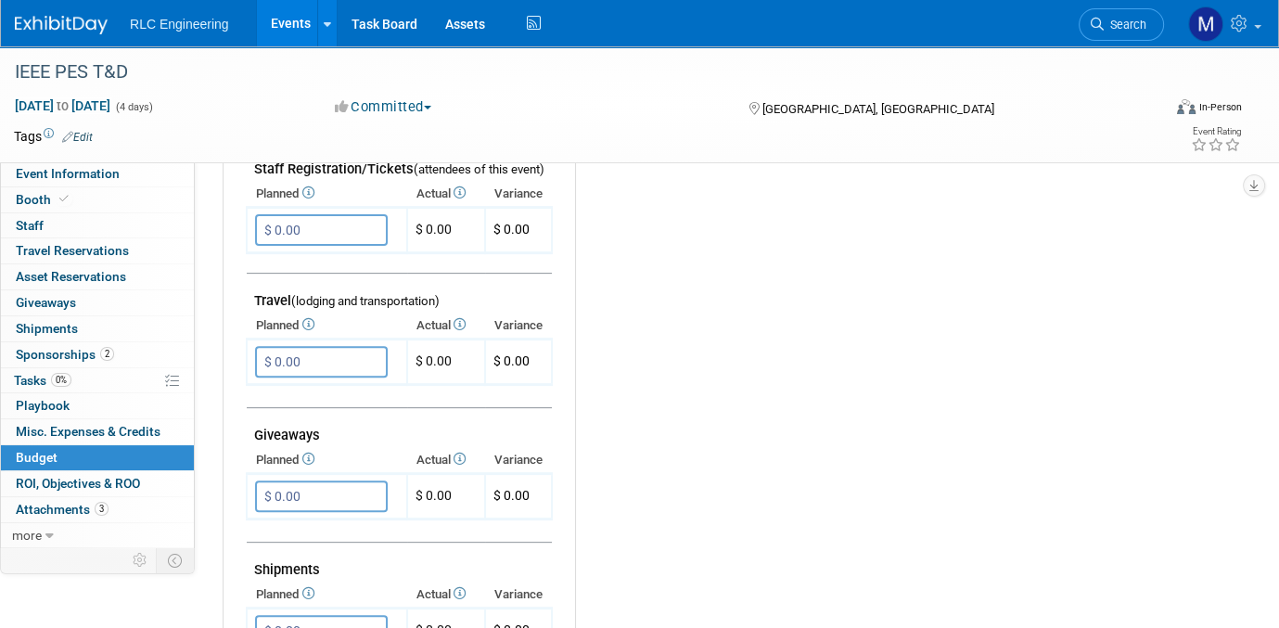
scroll to position [649, 0]
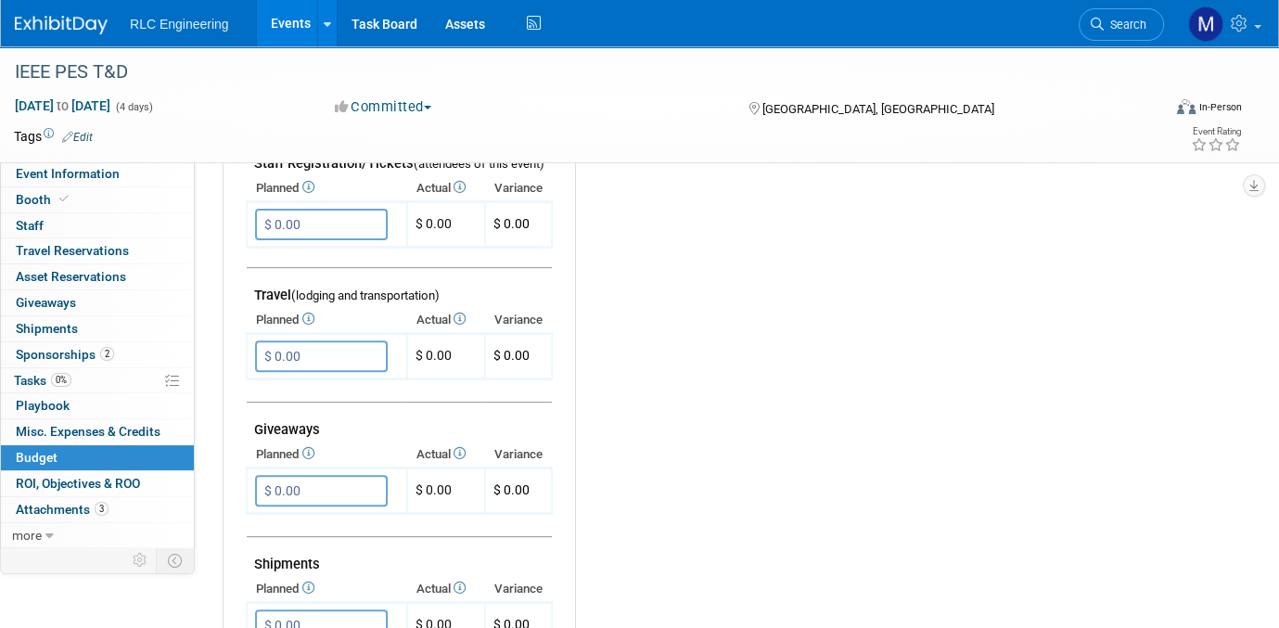
click at [299, 32] on link "Events" at bounding box center [291, 23] width 68 height 46
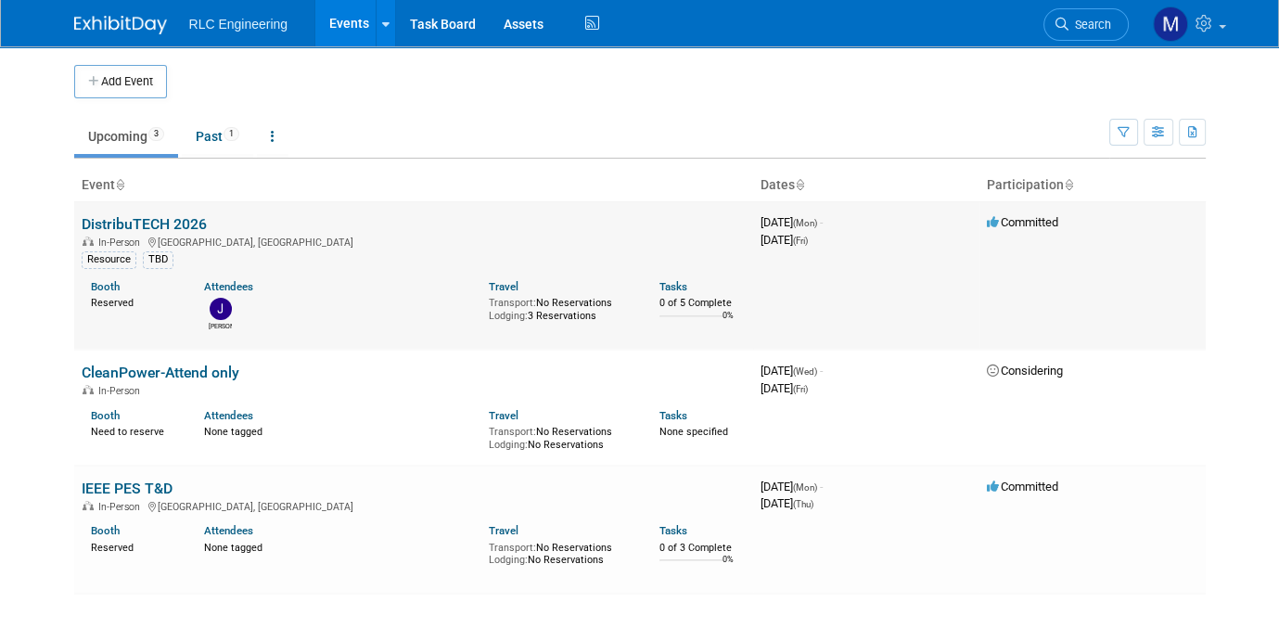
click at [148, 234] on div "In-Person [GEOGRAPHIC_DATA], [GEOGRAPHIC_DATA]" at bounding box center [414, 241] width 664 height 15
click at [151, 224] on link "DistribuTECH 2026" at bounding box center [144, 224] width 125 height 18
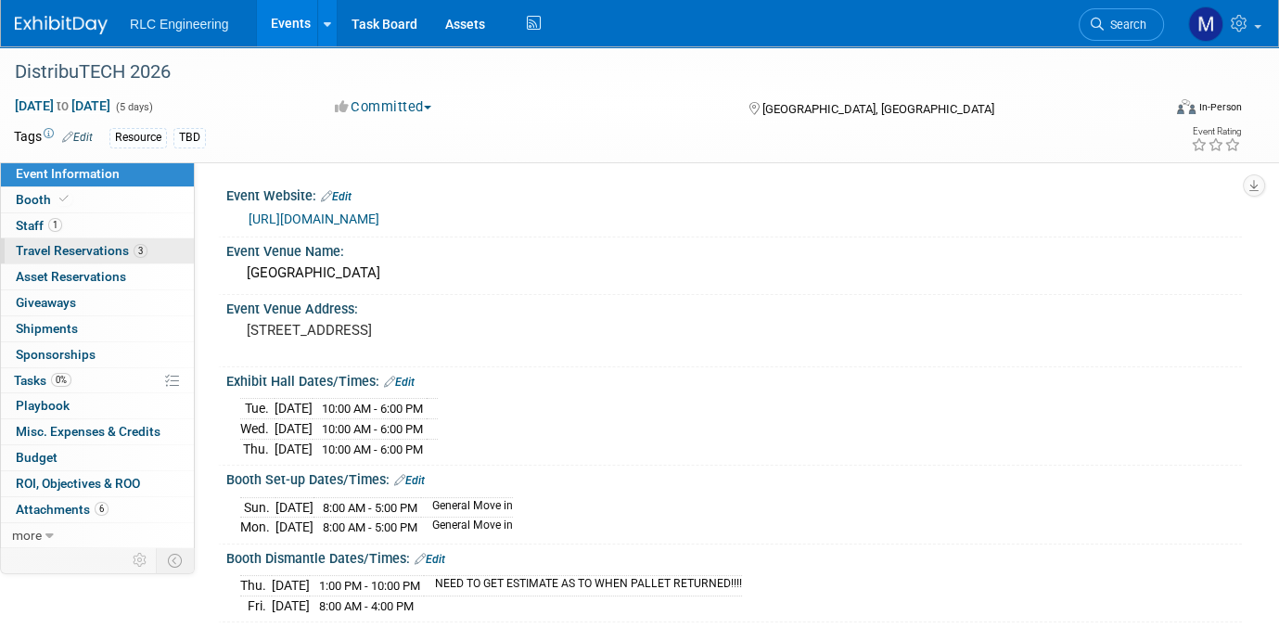
click at [88, 251] on span "Travel Reservations 3" at bounding box center [82, 250] width 132 height 15
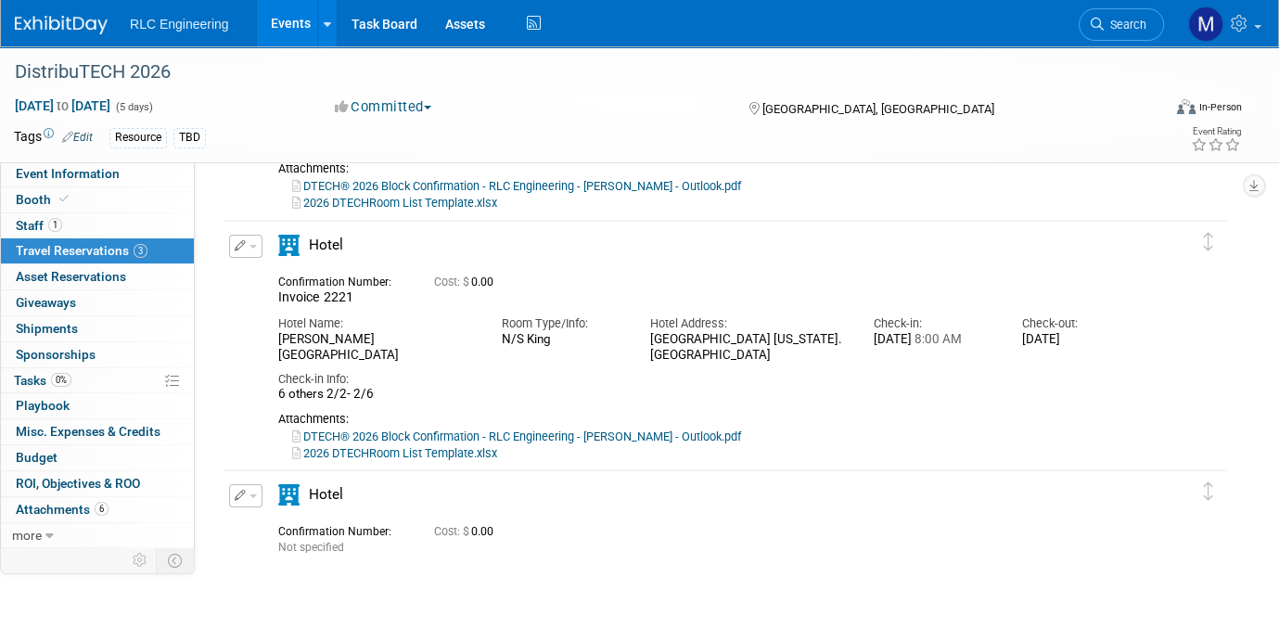
scroll to position [278, 0]
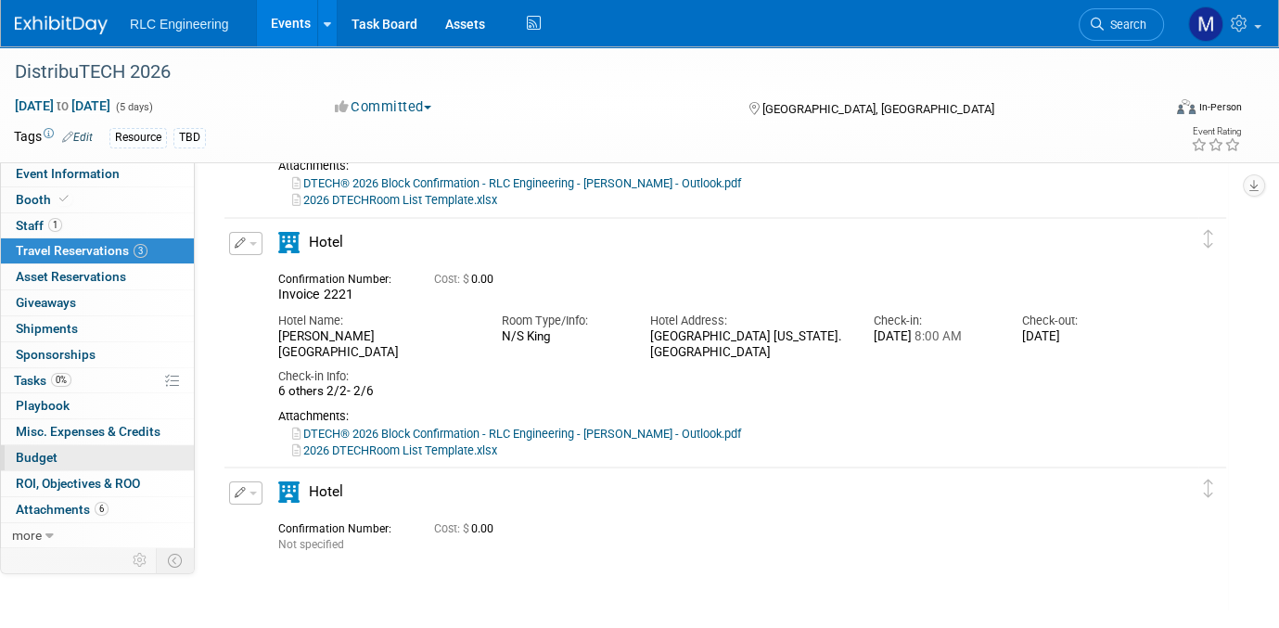
click at [84, 453] on link "Budget" at bounding box center [97, 457] width 193 height 25
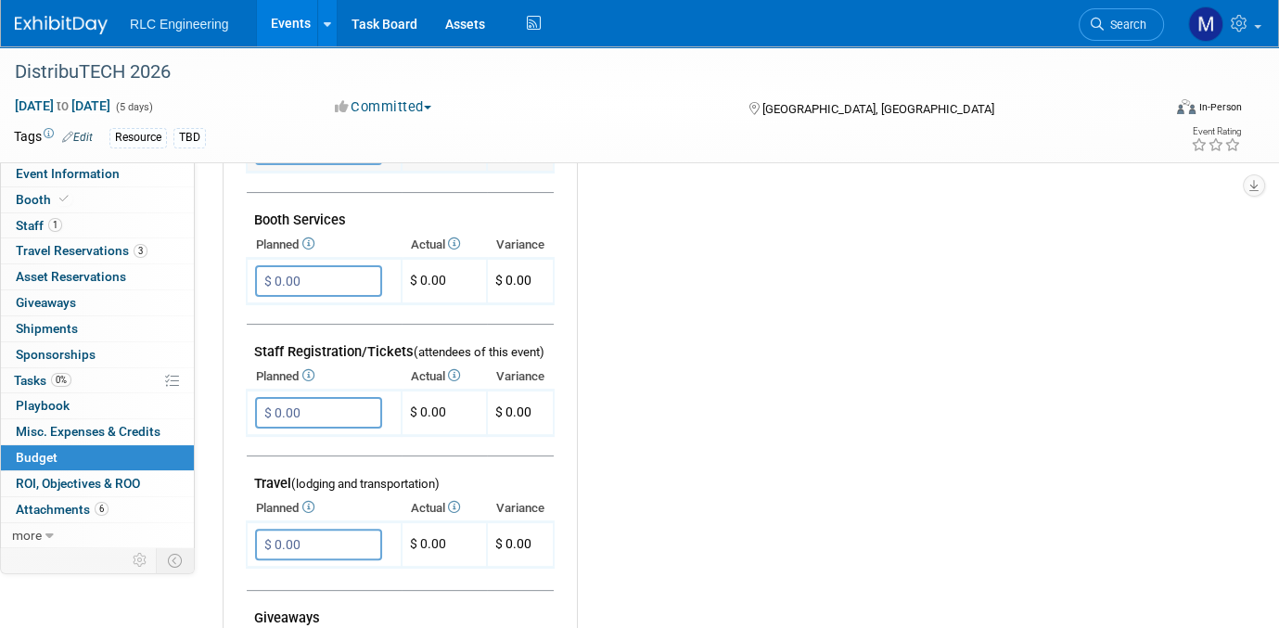
scroll to position [557, 0]
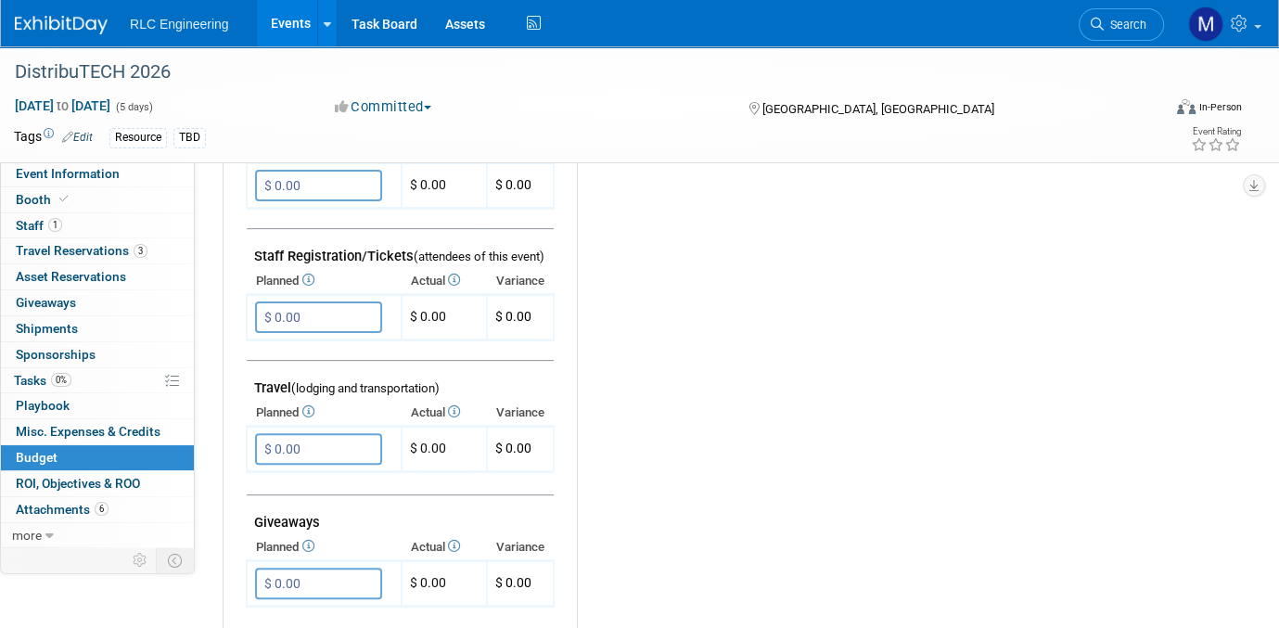
click at [627, 609] on div "Budget Notes: Edit X" at bounding box center [895, 446] width 636 height 962
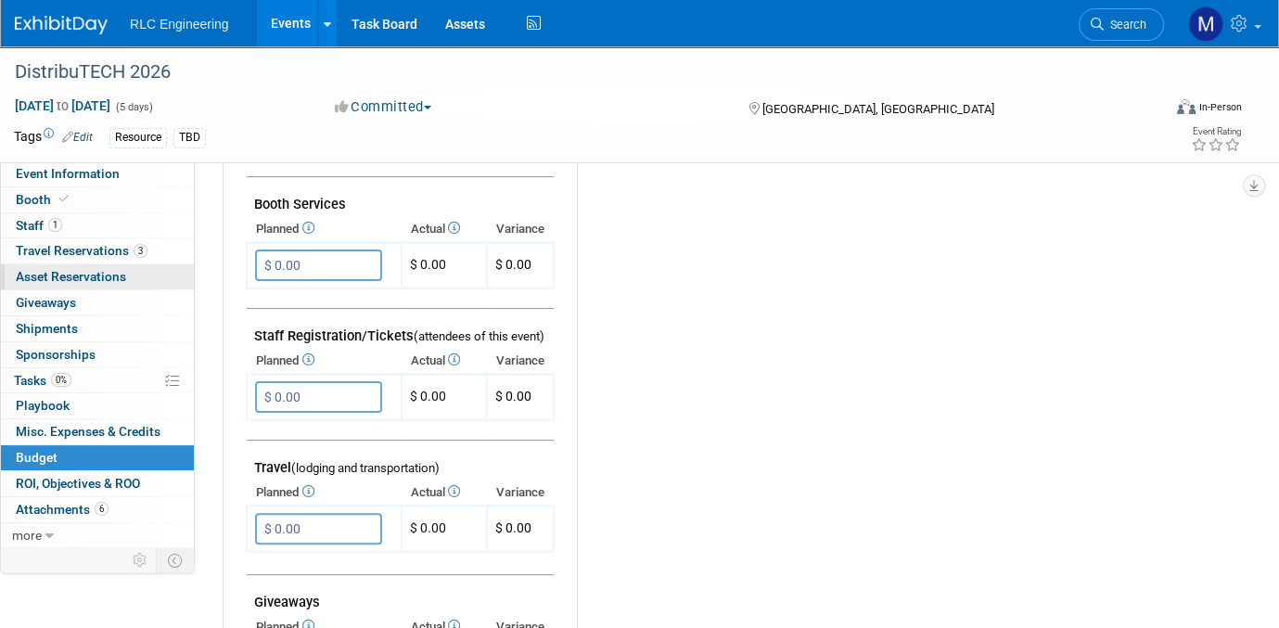
scroll to position [371, 0]
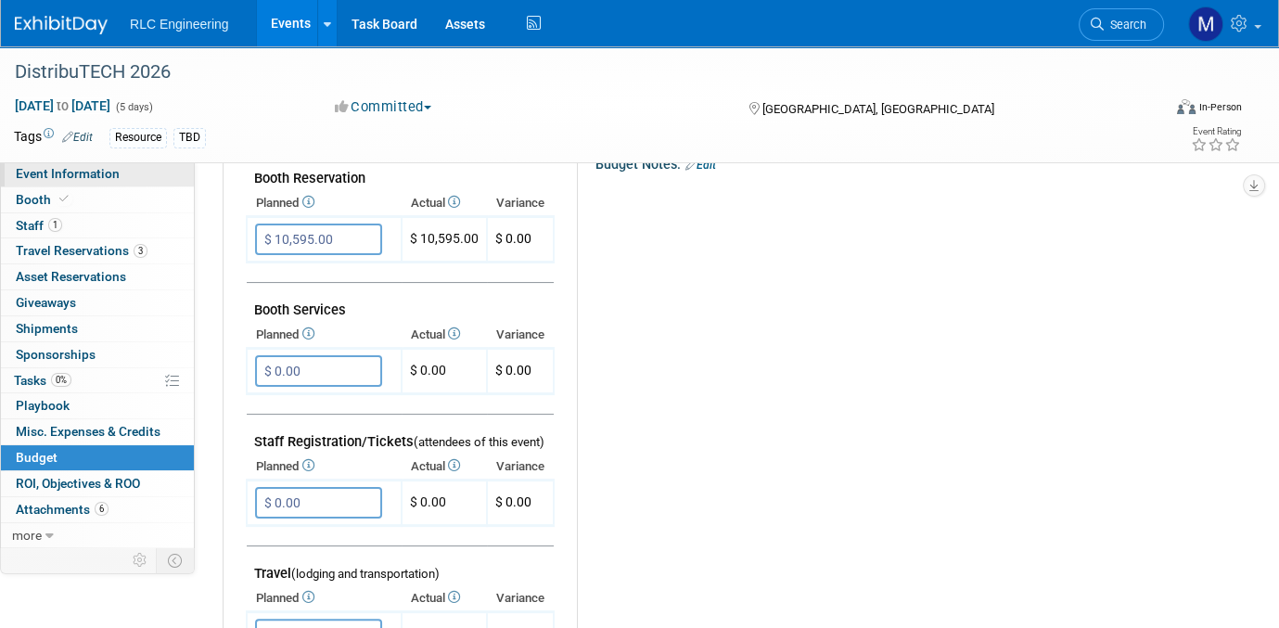
click at [109, 174] on span "Event Information" at bounding box center [68, 173] width 104 height 15
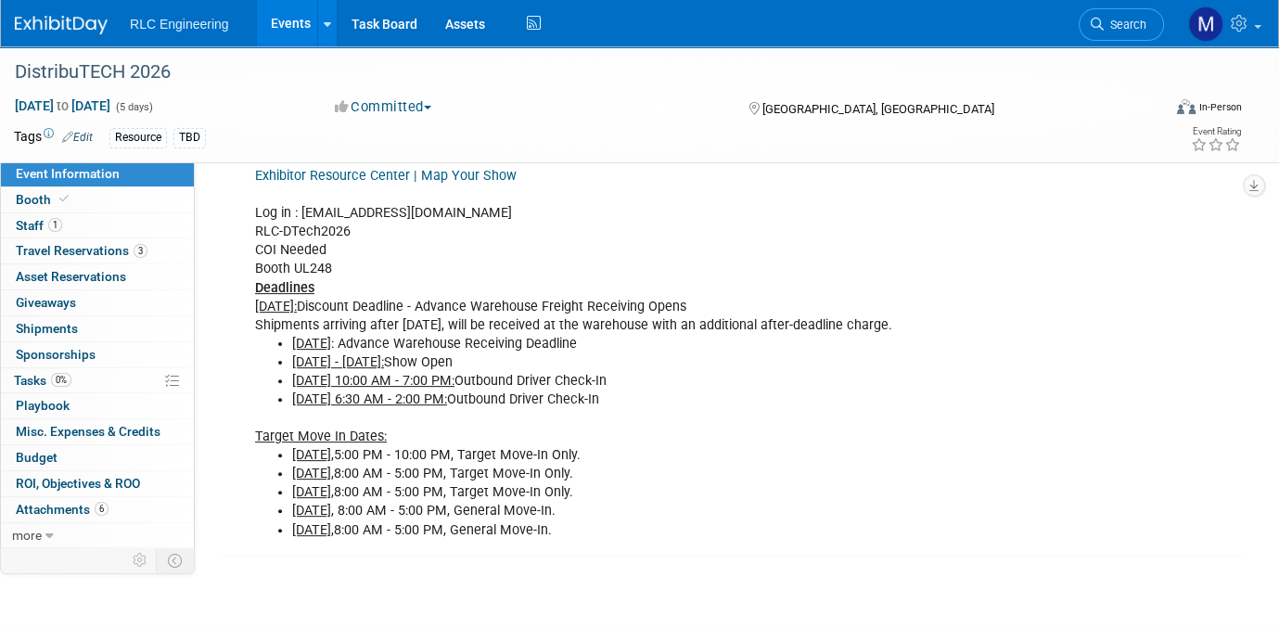
scroll to position [329, 0]
